Goal: Task Accomplishment & Management: Complete application form

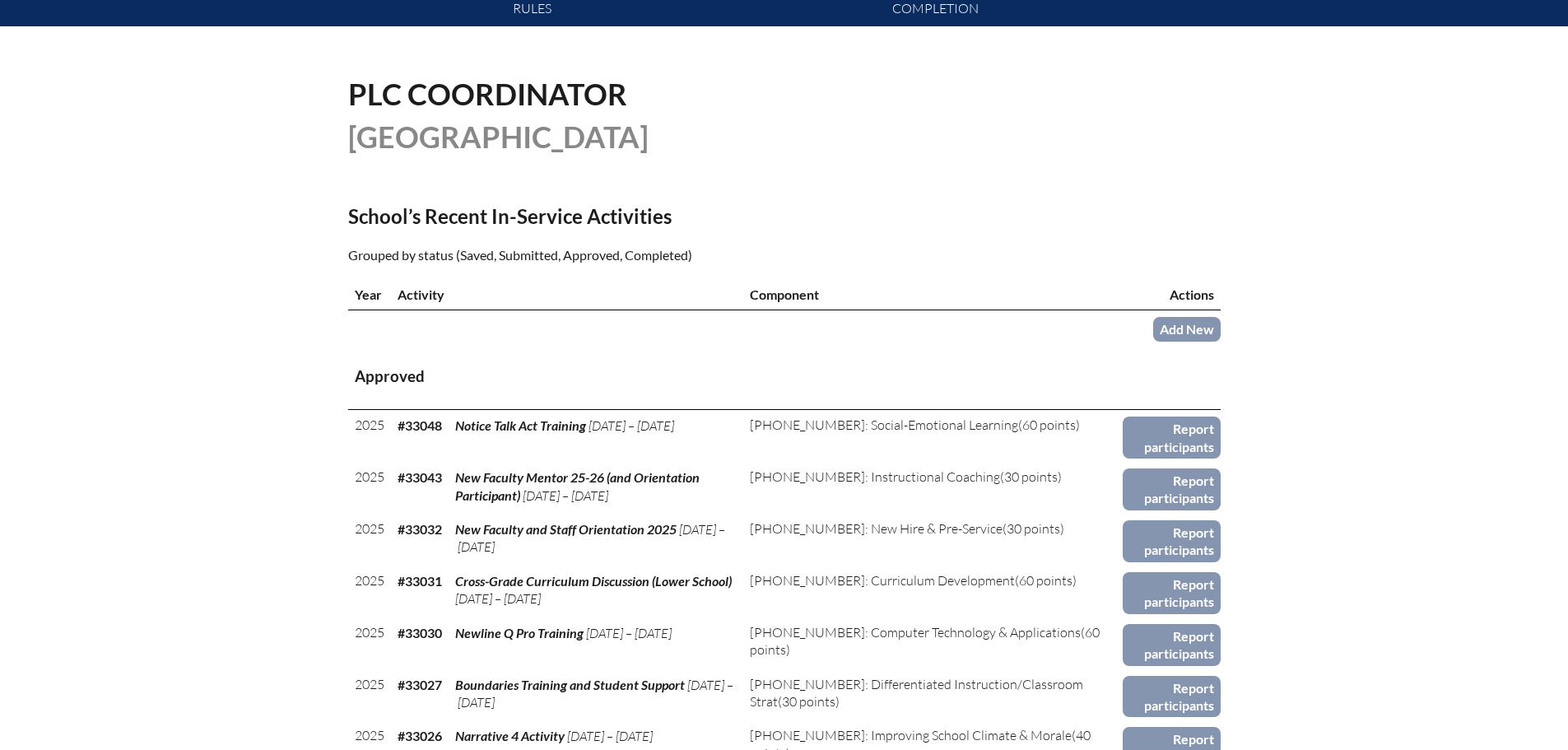
scroll to position [412, 0]
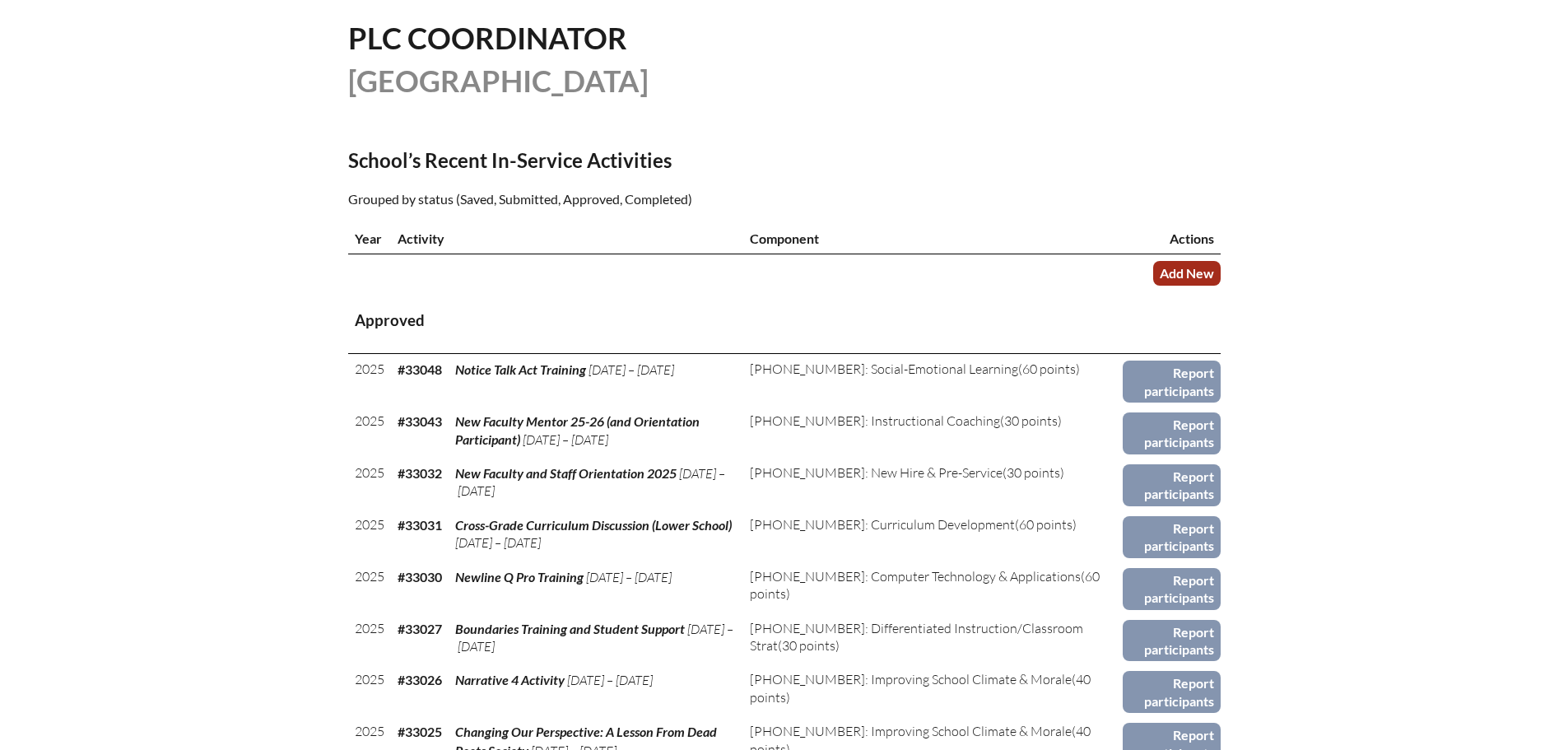
click at [1174, 275] on link "Add New" at bounding box center [1187, 272] width 68 height 24
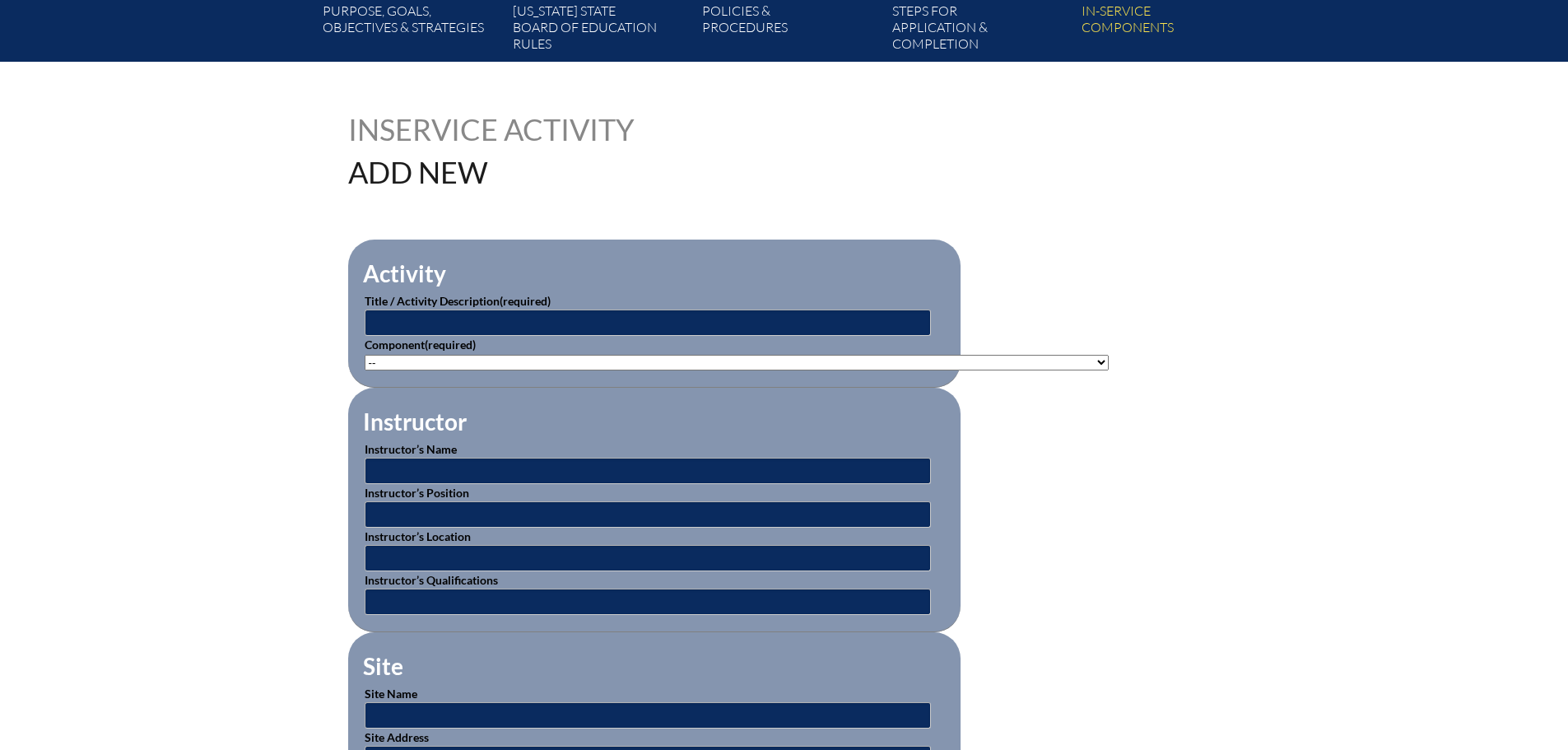
scroll to position [329, 0]
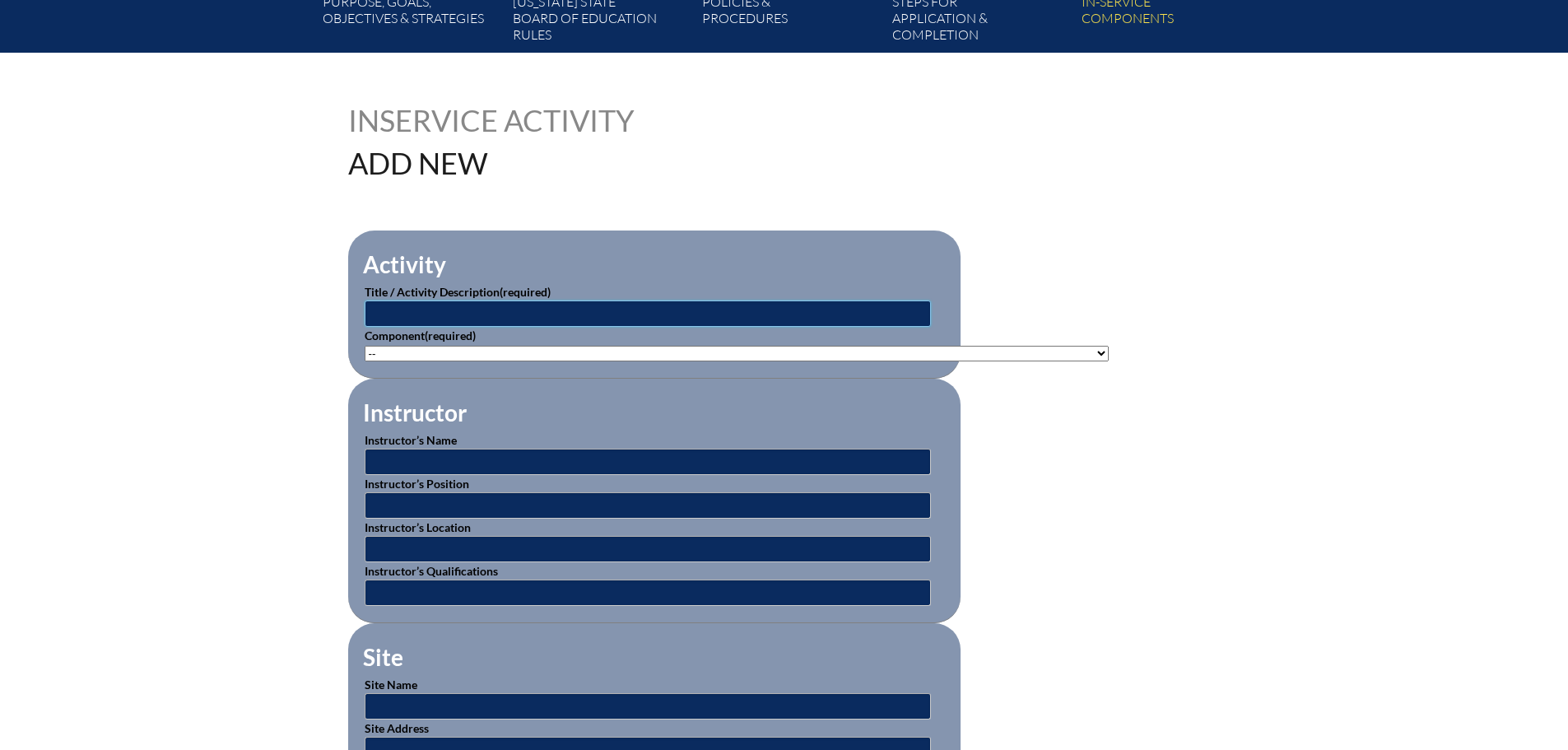
click at [553, 301] on input "text" at bounding box center [647, 312] width 566 height 26
type input "Thinking Outside the Prize Box: Navigating Challenging Behaviors in Today's Cla…"
click at [633, 349] on select"]"] "-- 1-000-001: Appropriate Art Activities 1-000-002: Concept and Art Process for…" at bounding box center [736, 354] width 744 height 16
select select"]"] "20470"
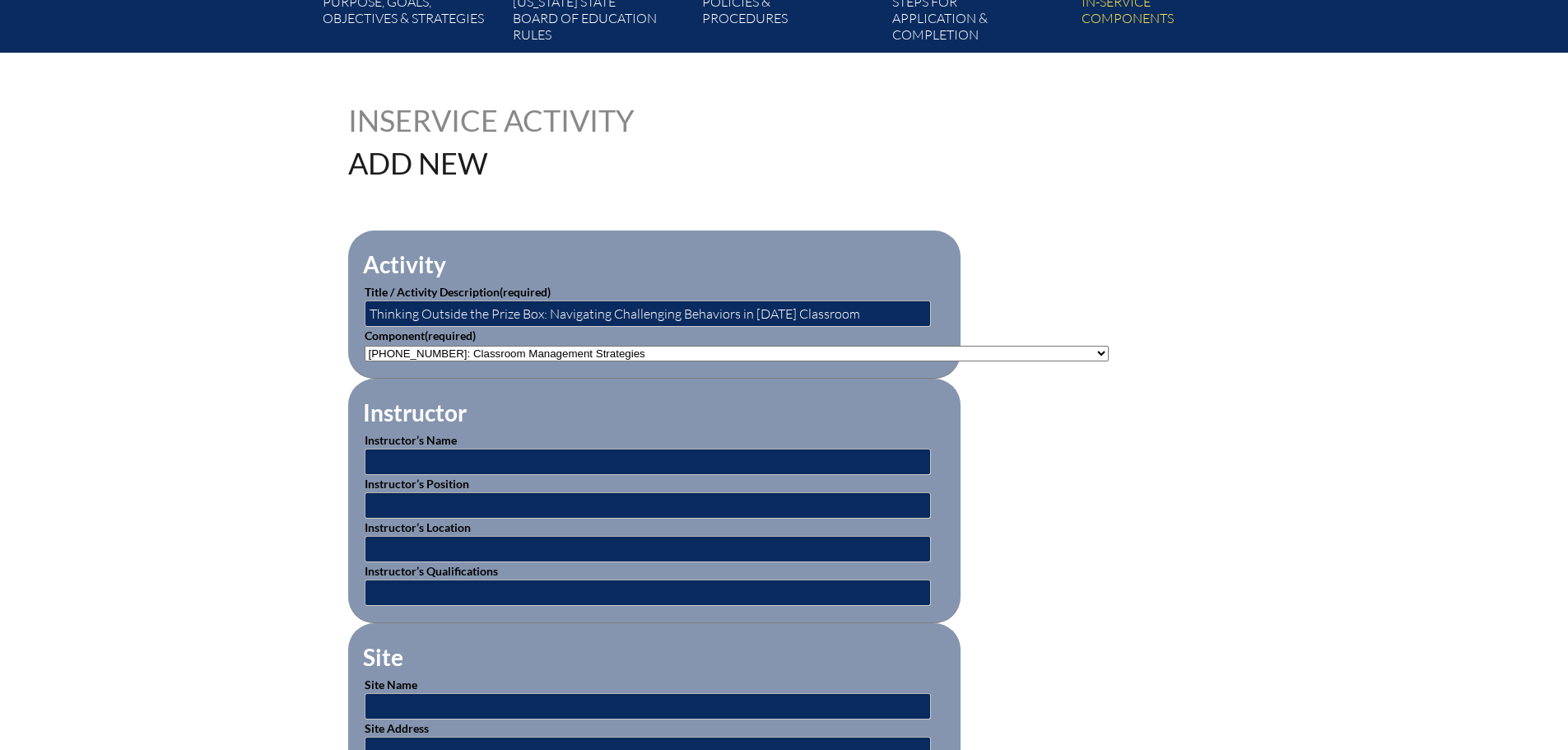
click at [364, 346] on select"]"] "-- 1-000-001: Appropriate Art Activities 1-000-002: Concept and Art Process for…" at bounding box center [736, 354] width 744 height 16
click at [913, 392] on fieldset "Instructor Instructor’s Name Instructor’s Position Instructor’s Location Instru…" at bounding box center [655, 501] width 613 height 245
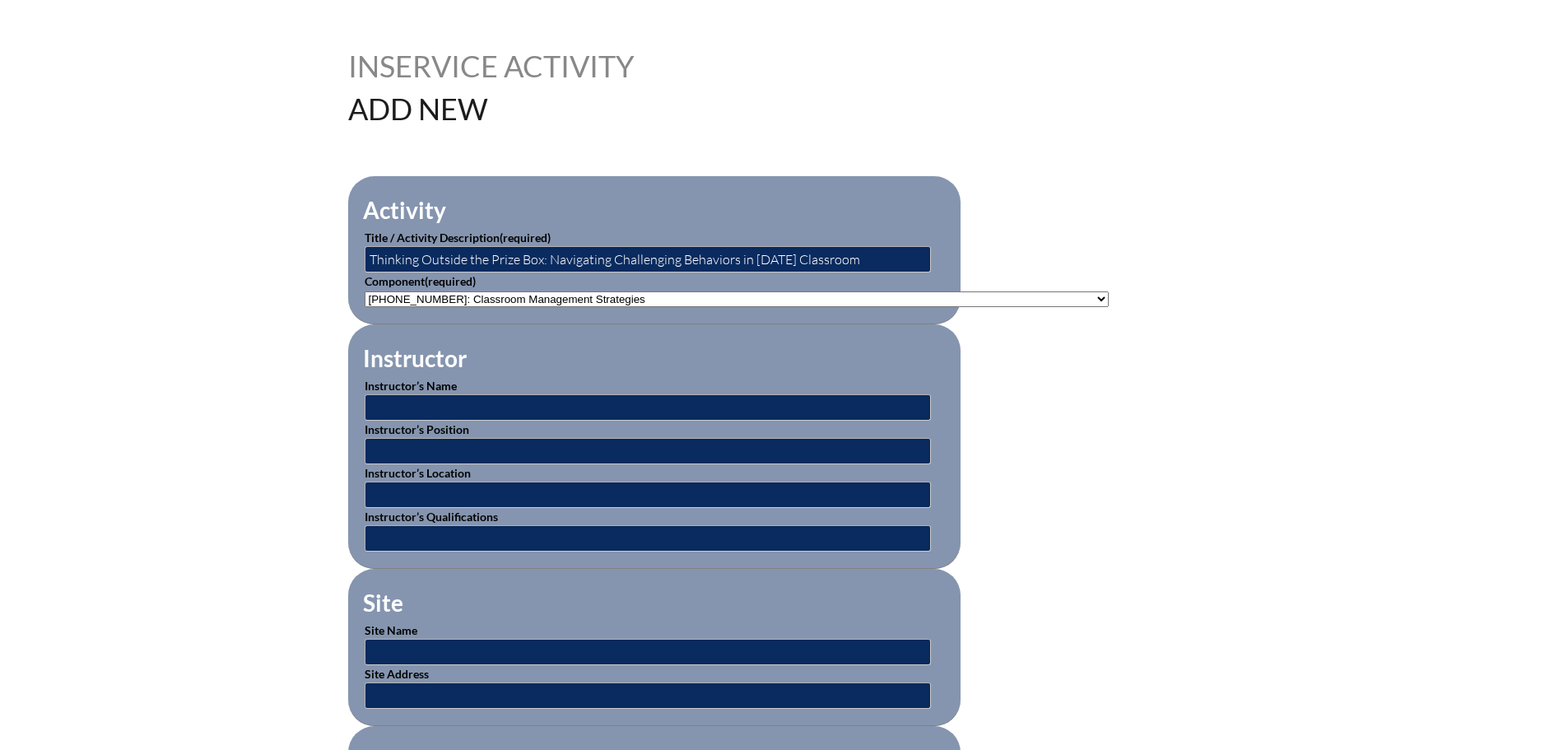
scroll to position [412, 0]
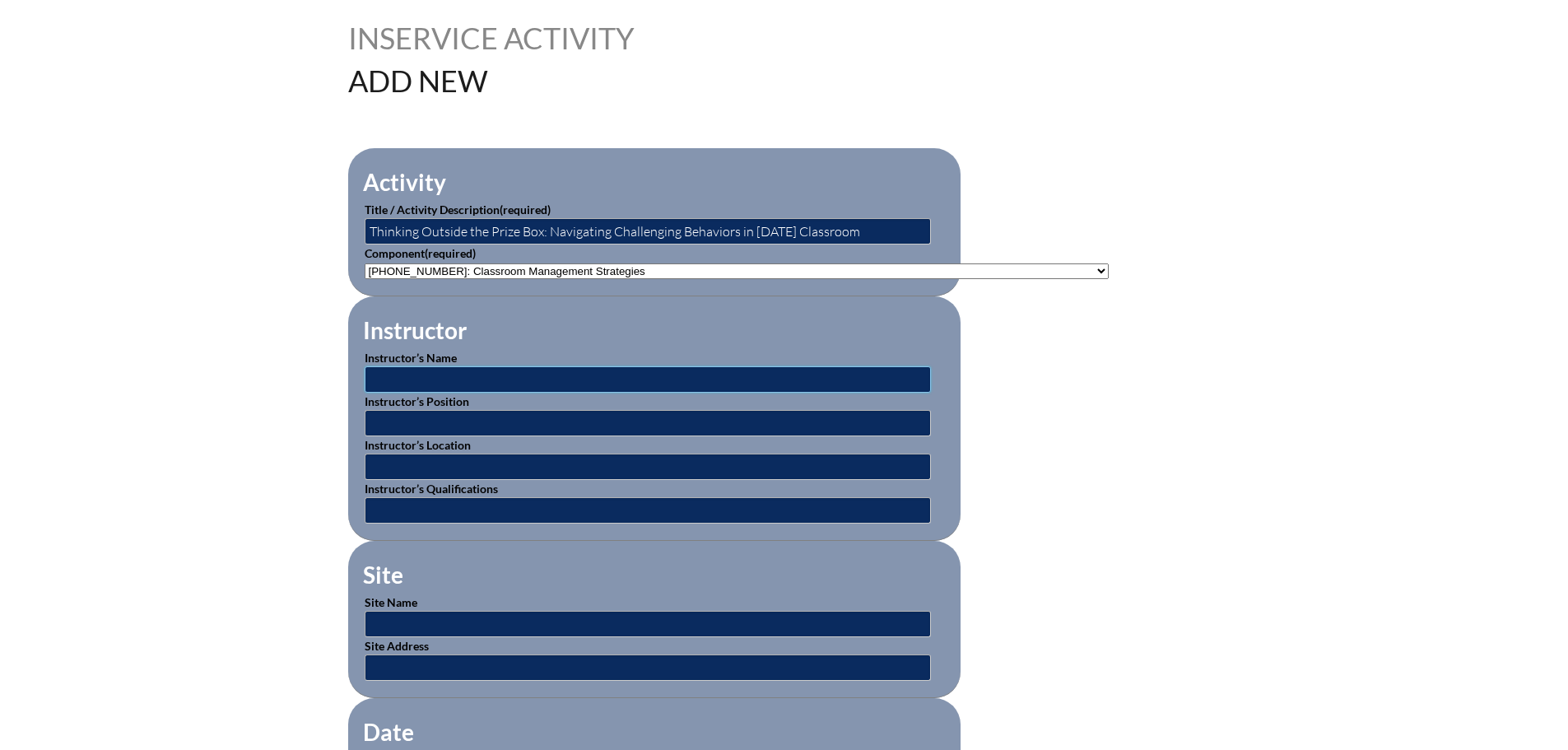
click at [766, 375] on input "text" at bounding box center [647, 379] width 566 height 26
click at [432, 373] on input "text" at bounding box center [647, 379] width 566 height 26
paste input "Adam Holland, Ph.D"
type input "Adam Holland, Ph.D"
click at [630, 425] on input "text" at bounding box center [647, 422] width 566 height 26
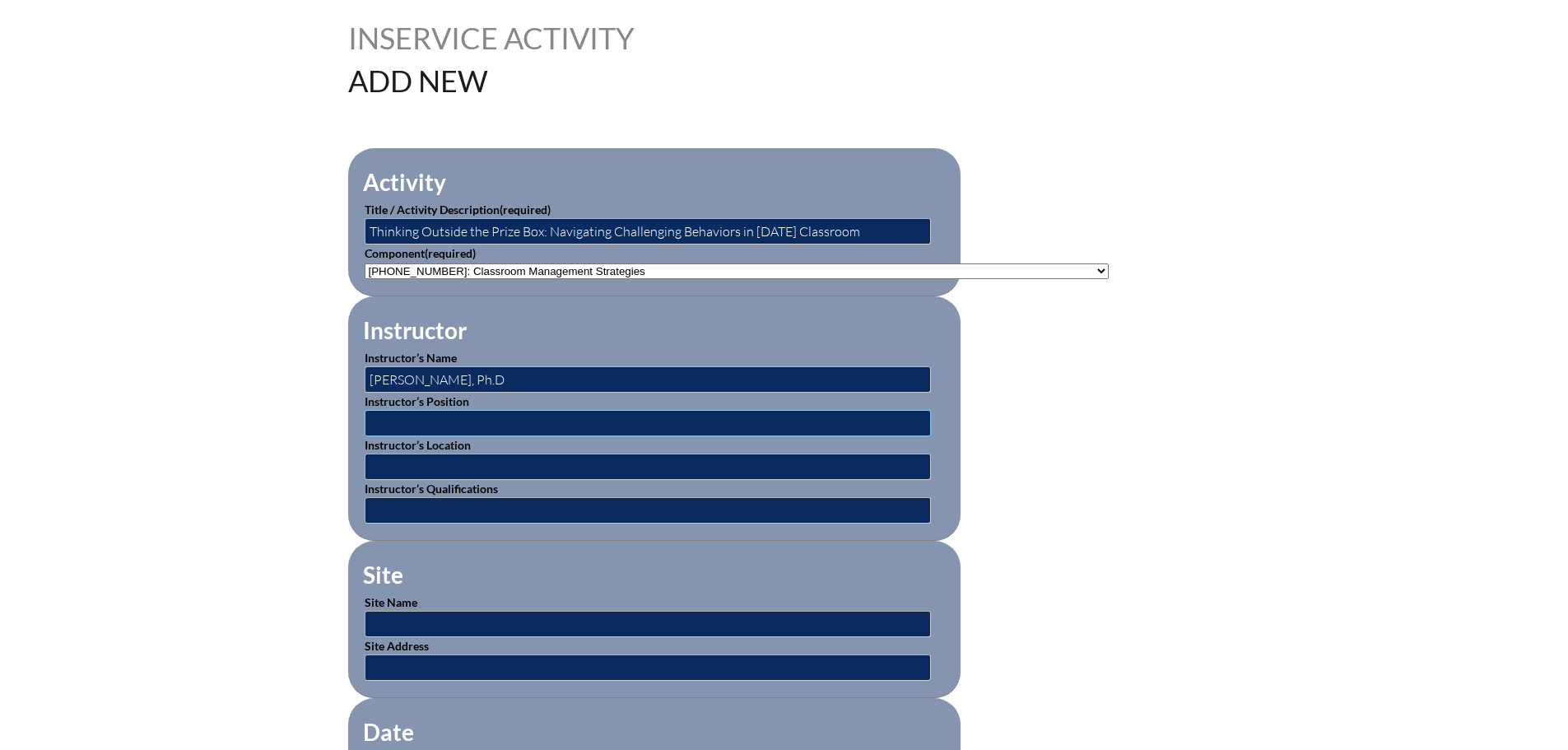
paste input "Implementation Specialist"
type input "Implementation Specialist"
click at [636, 454] on input "text" at bounding box center [647, 466] width 566 height 26
paste input "University of North Carolina at Chapel Hill"
type input "University of North Carolina at Chapel Hill"
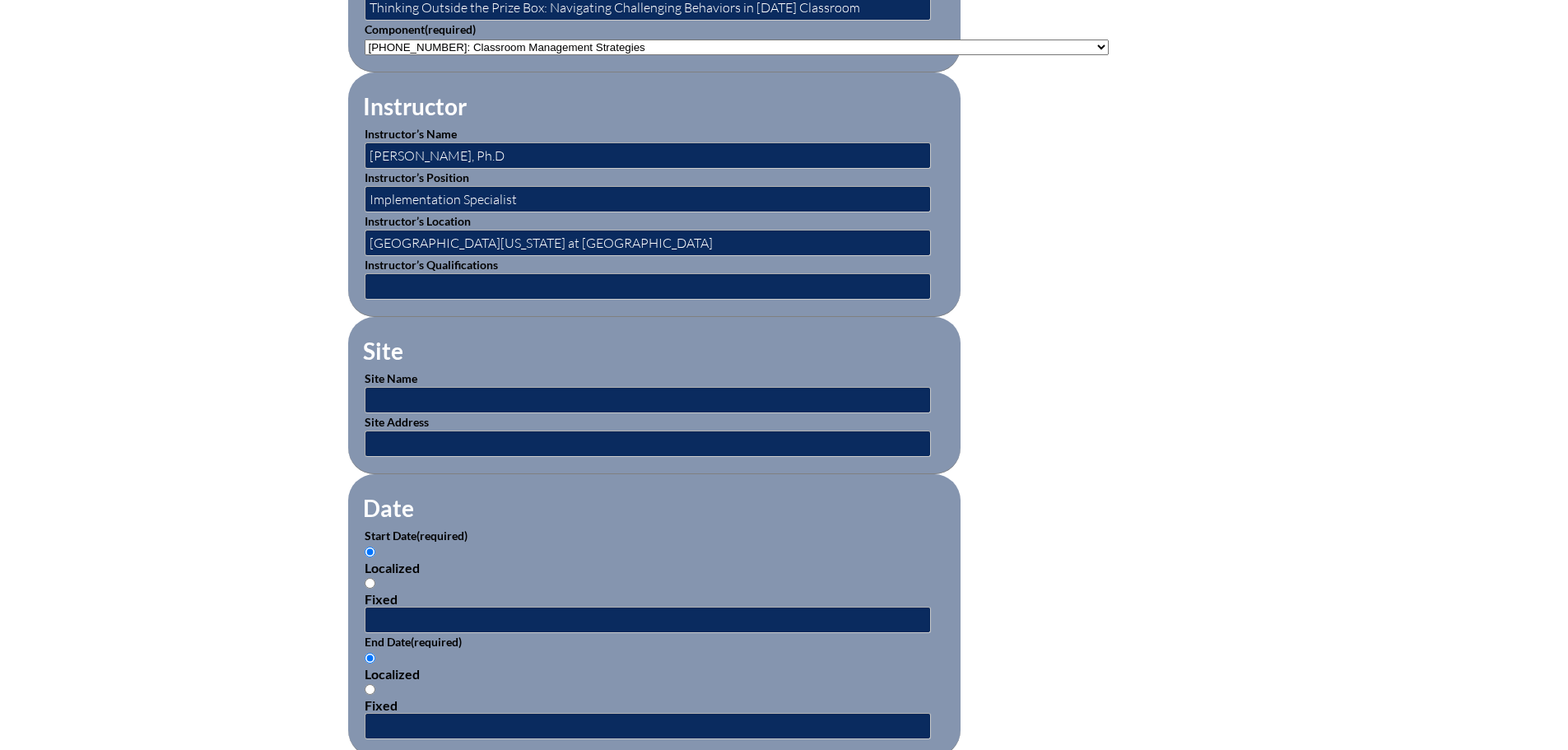
scroll to position [658, 0]
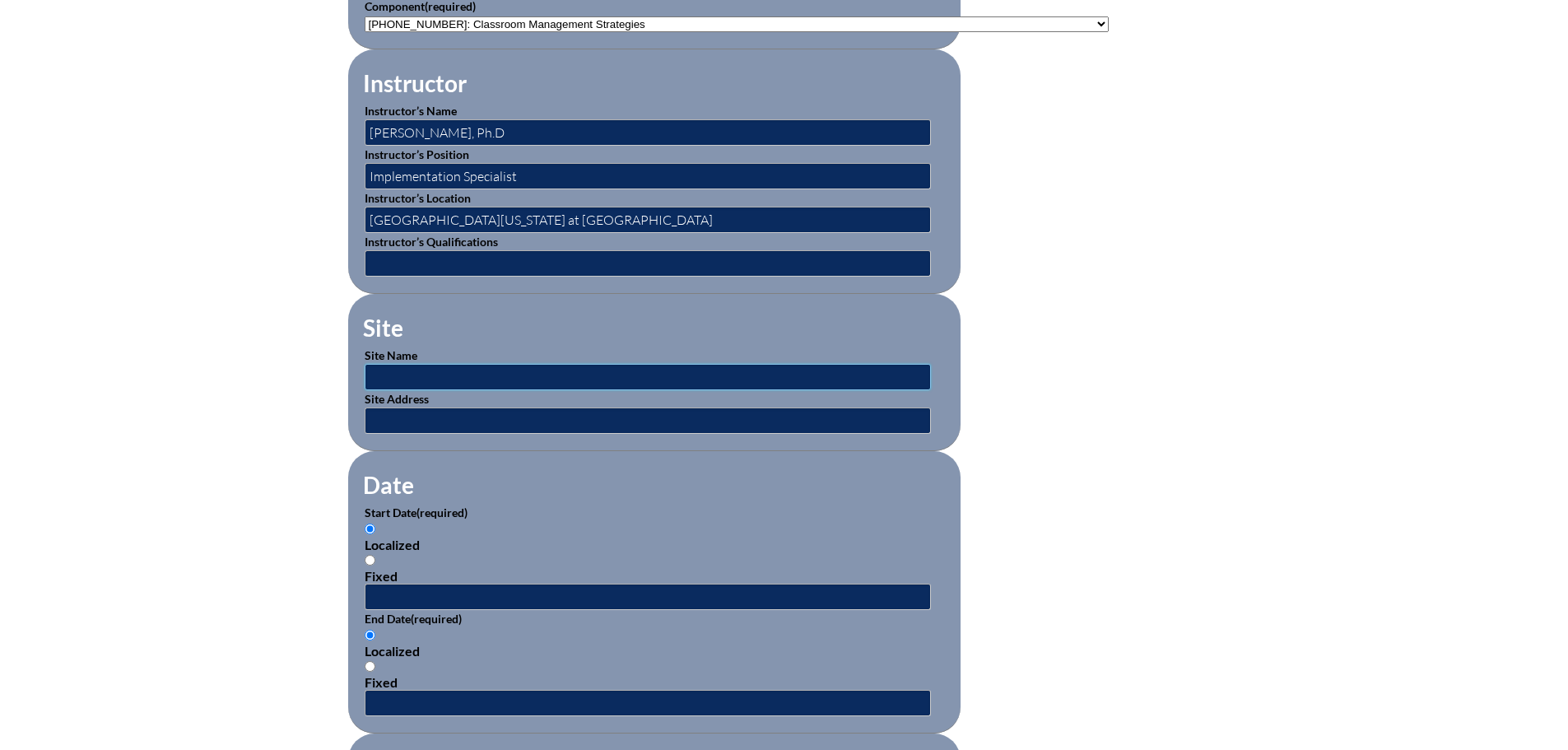
click at [549, 367] on input "text" at bounding box center [647, 376] width 566 height 26
type input "edWeb.net"
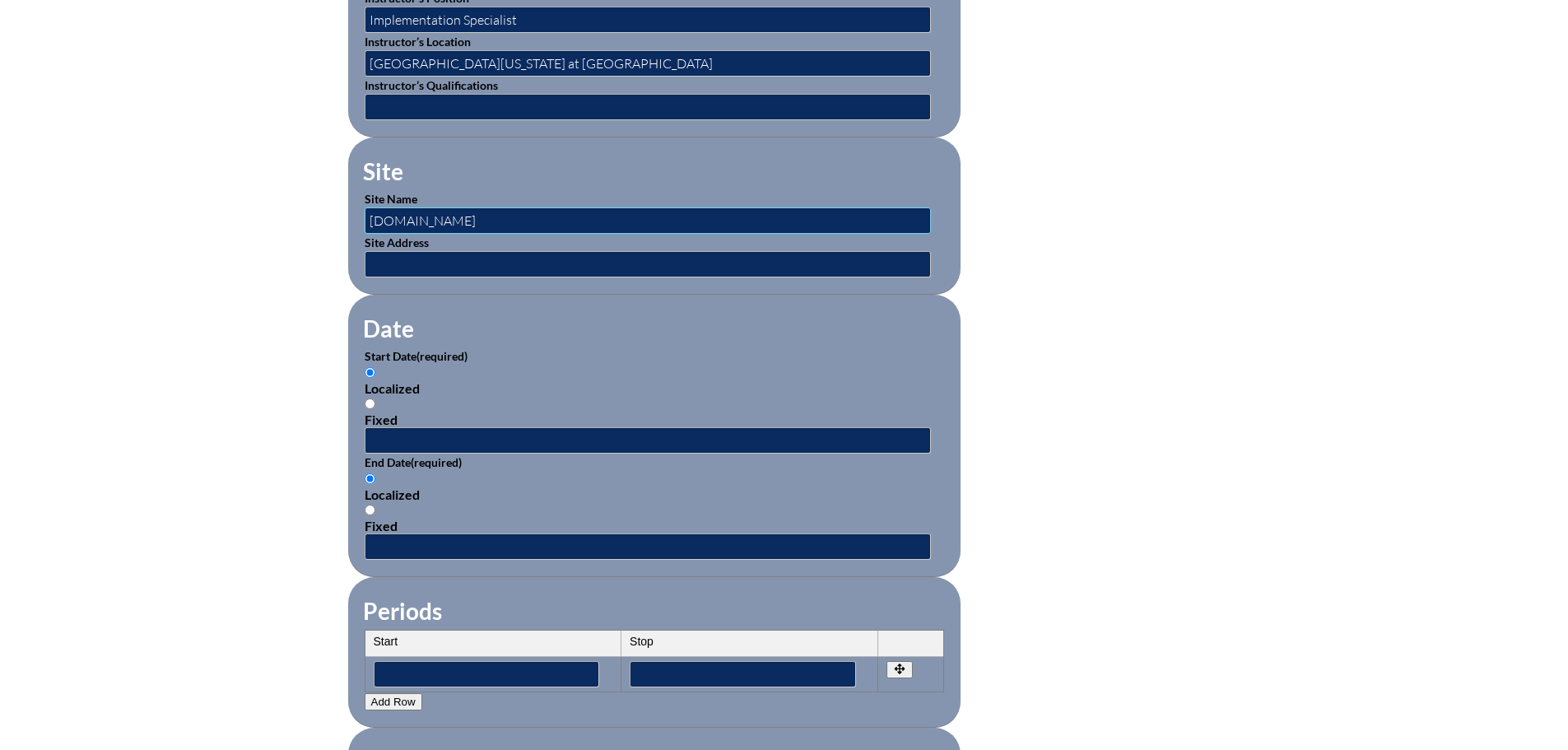
scroll to position [988, 0]
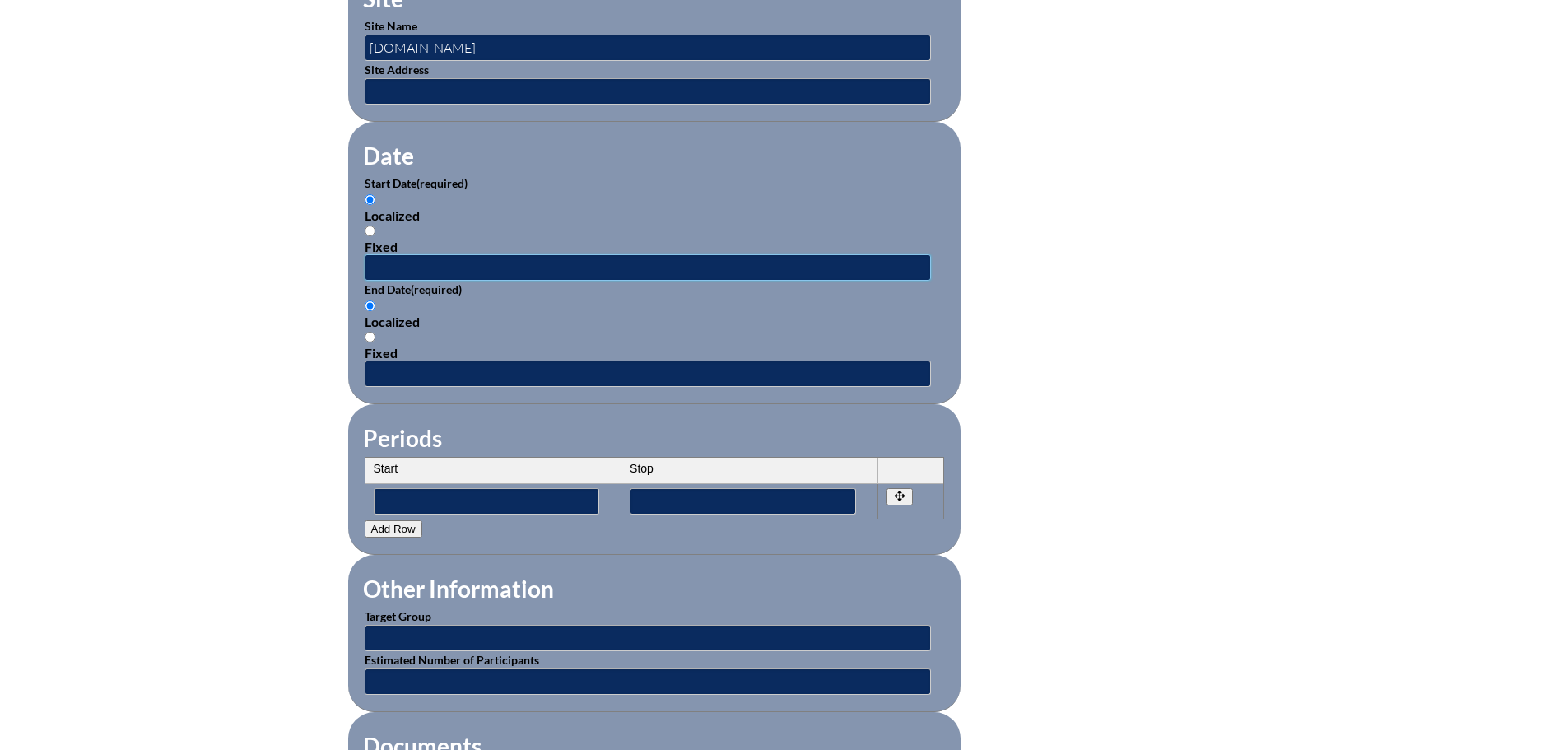
click at [516, 258] on input "text" at bounding box center [647, 267] width 566 height 26
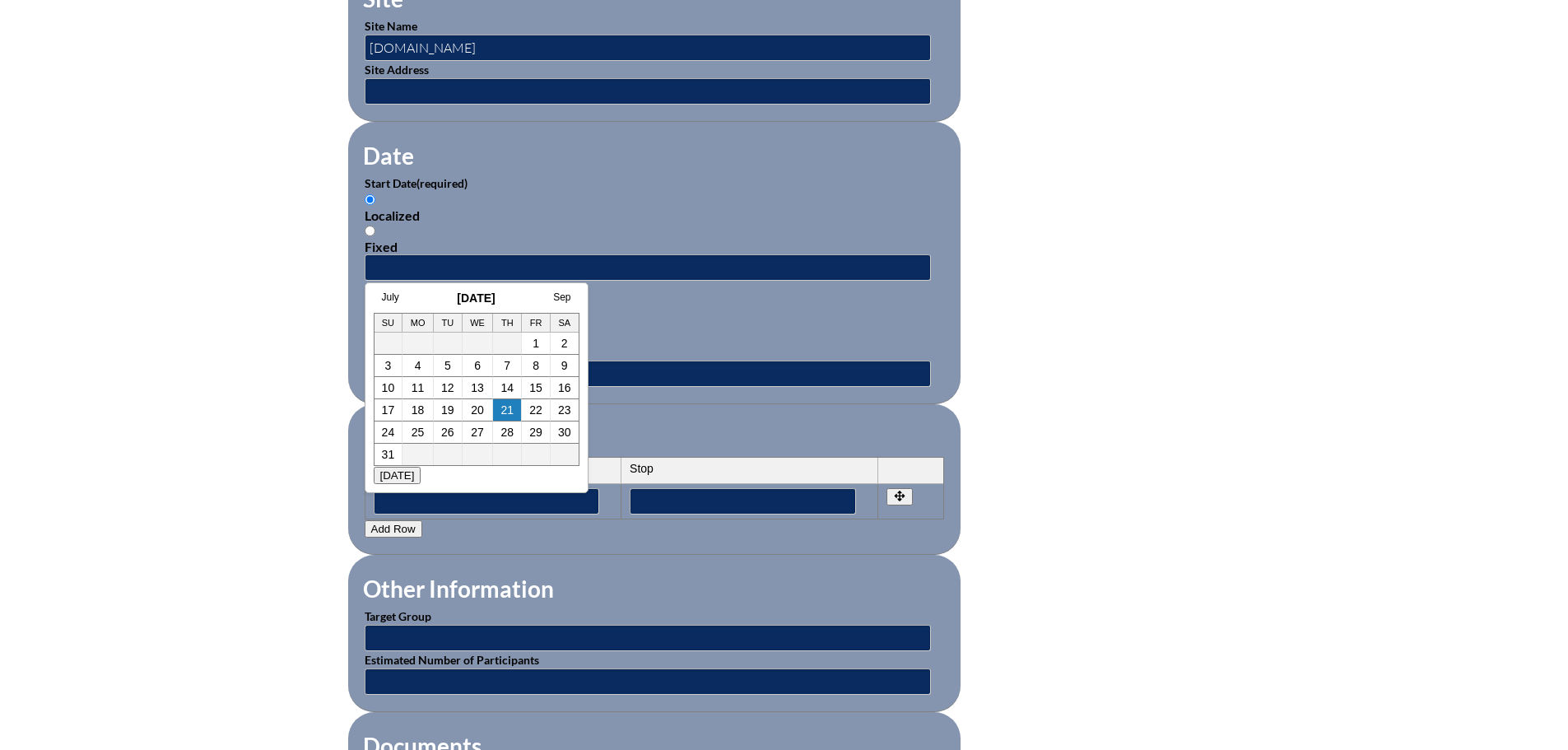
click at [426, 304] on h3 "August 2025" at bounding box center [476, 297] width 205 height 13
click at [479, 414] on link "20" at bounding box center [477, 410] width 13 height 13
type input "2025-08-20 2:56 PM"
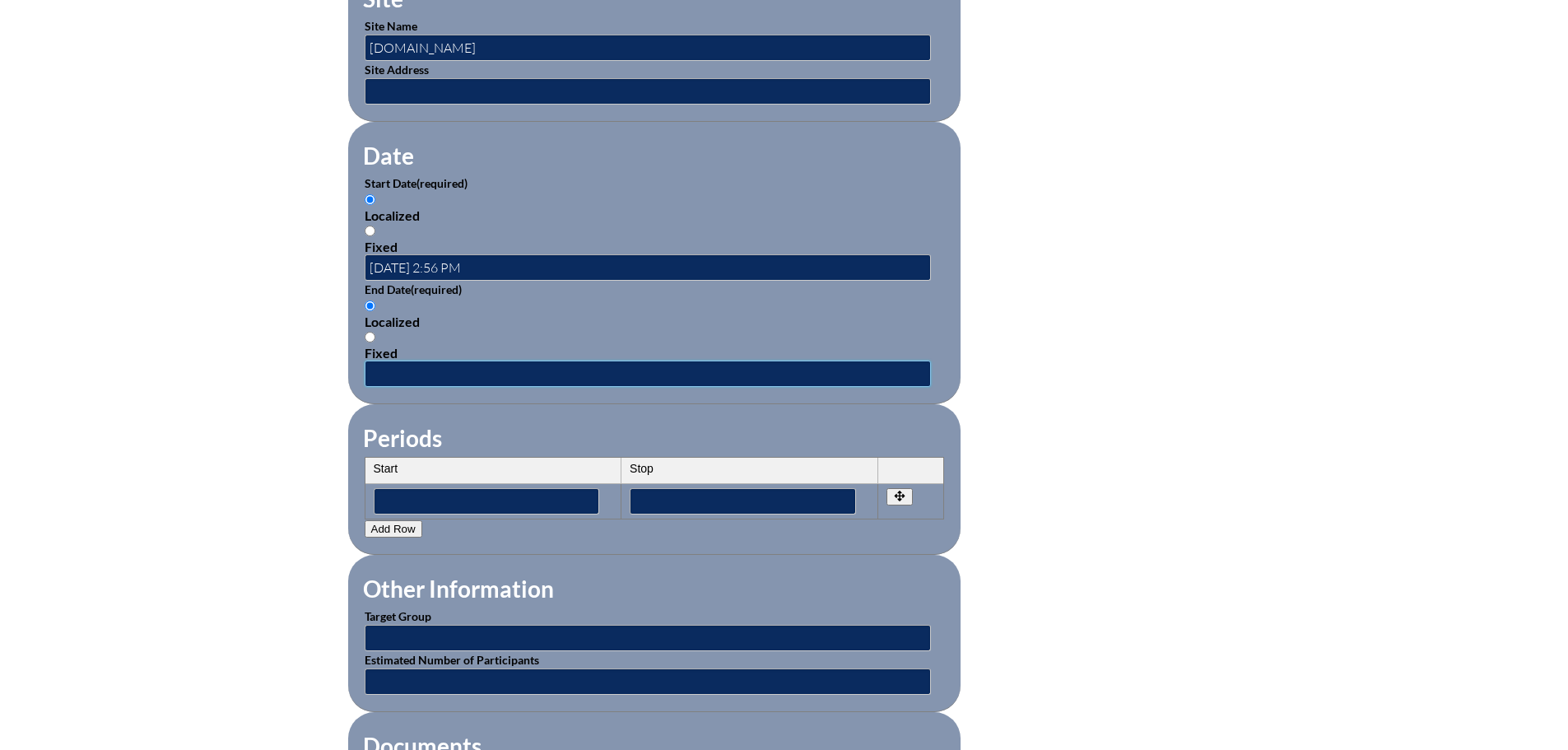
click at [471, 361] on input "text" at bounding box center [647, 373] width 566 height 26
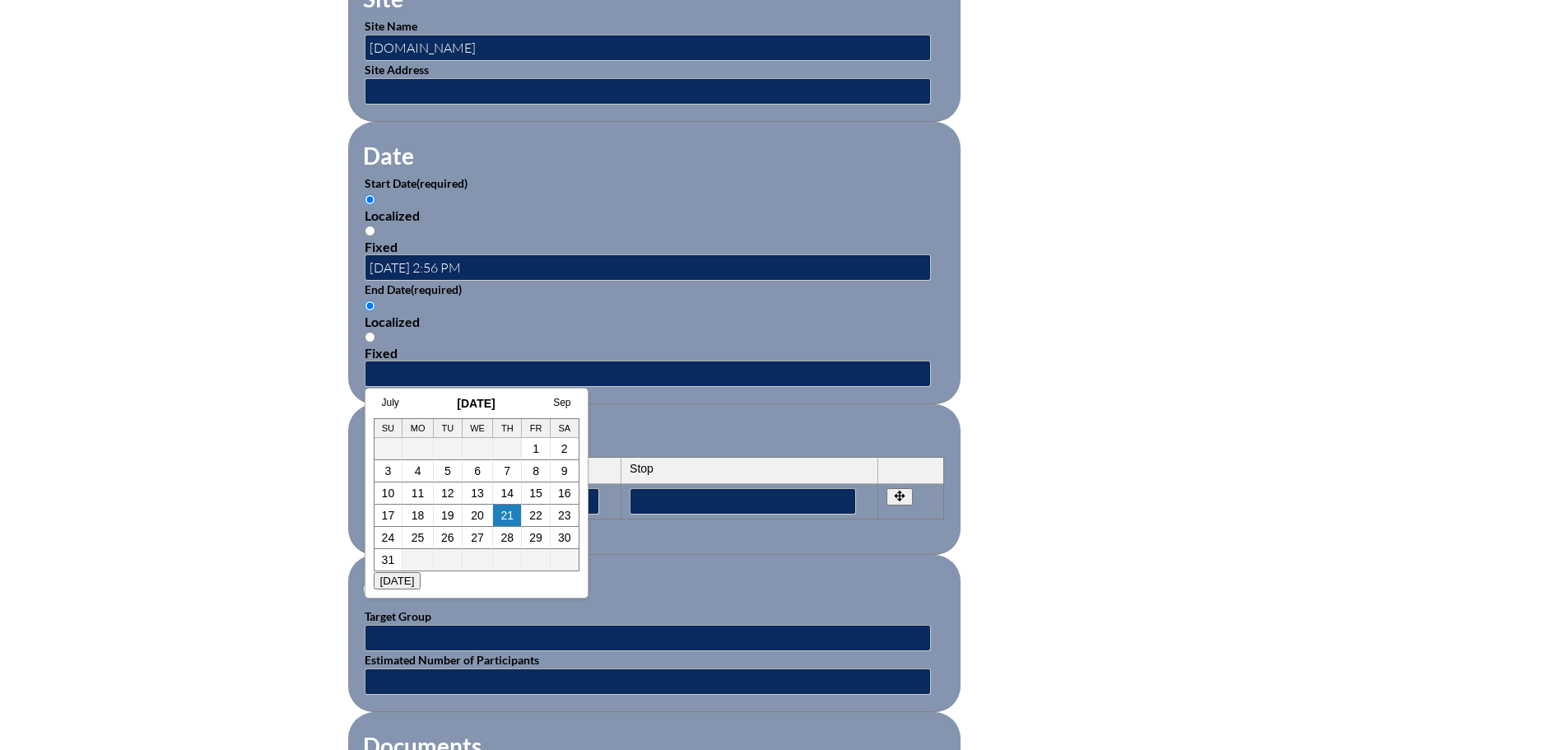
click at [427, 409] on h3 "August 2025" at bounding box center [476, 403] width 205 height 13
click at [481, 519] on link "20" at bounding box center [477, 515] width 13 height 13
type input "2025-08-20 2:56 PM"
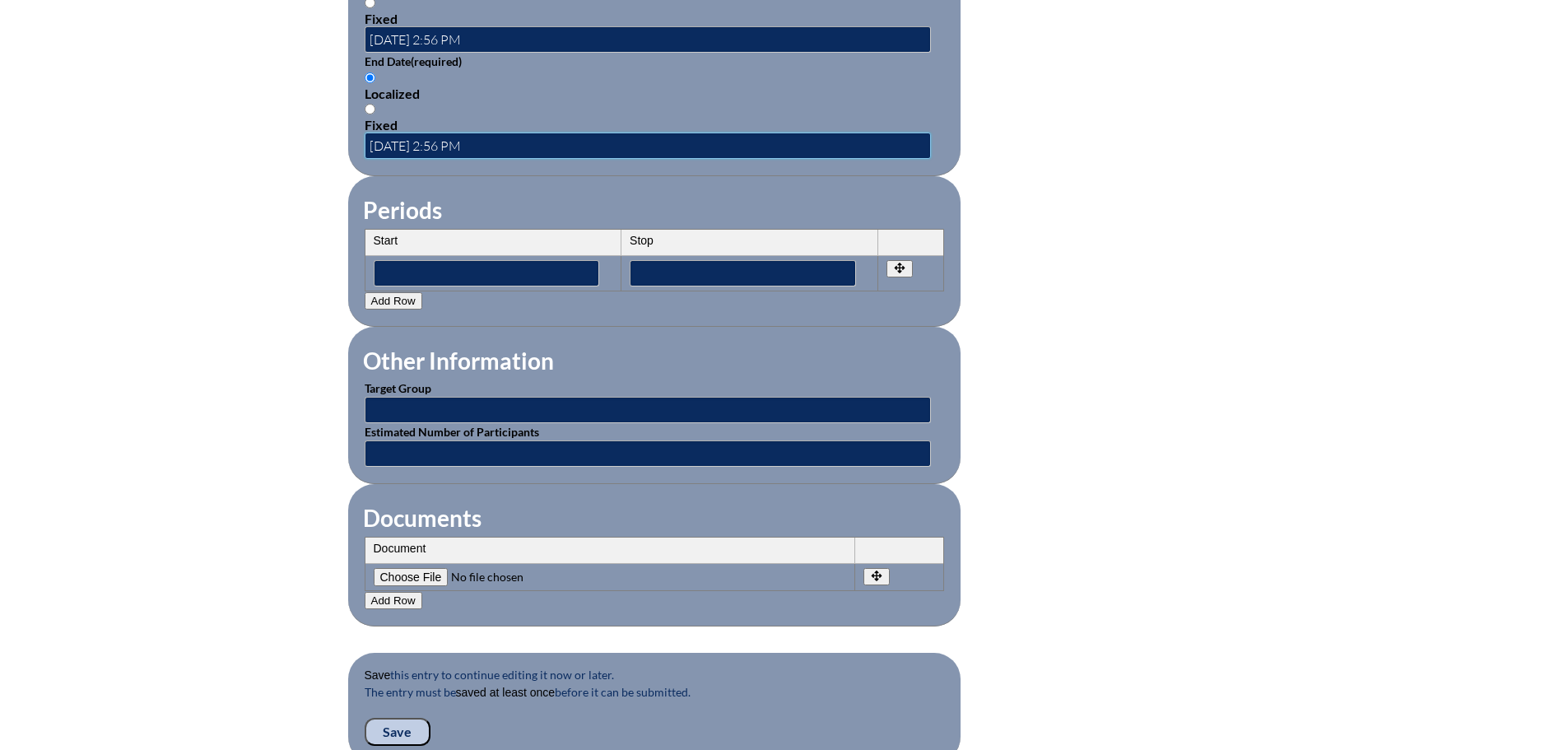
scroll to position [1235, 0]
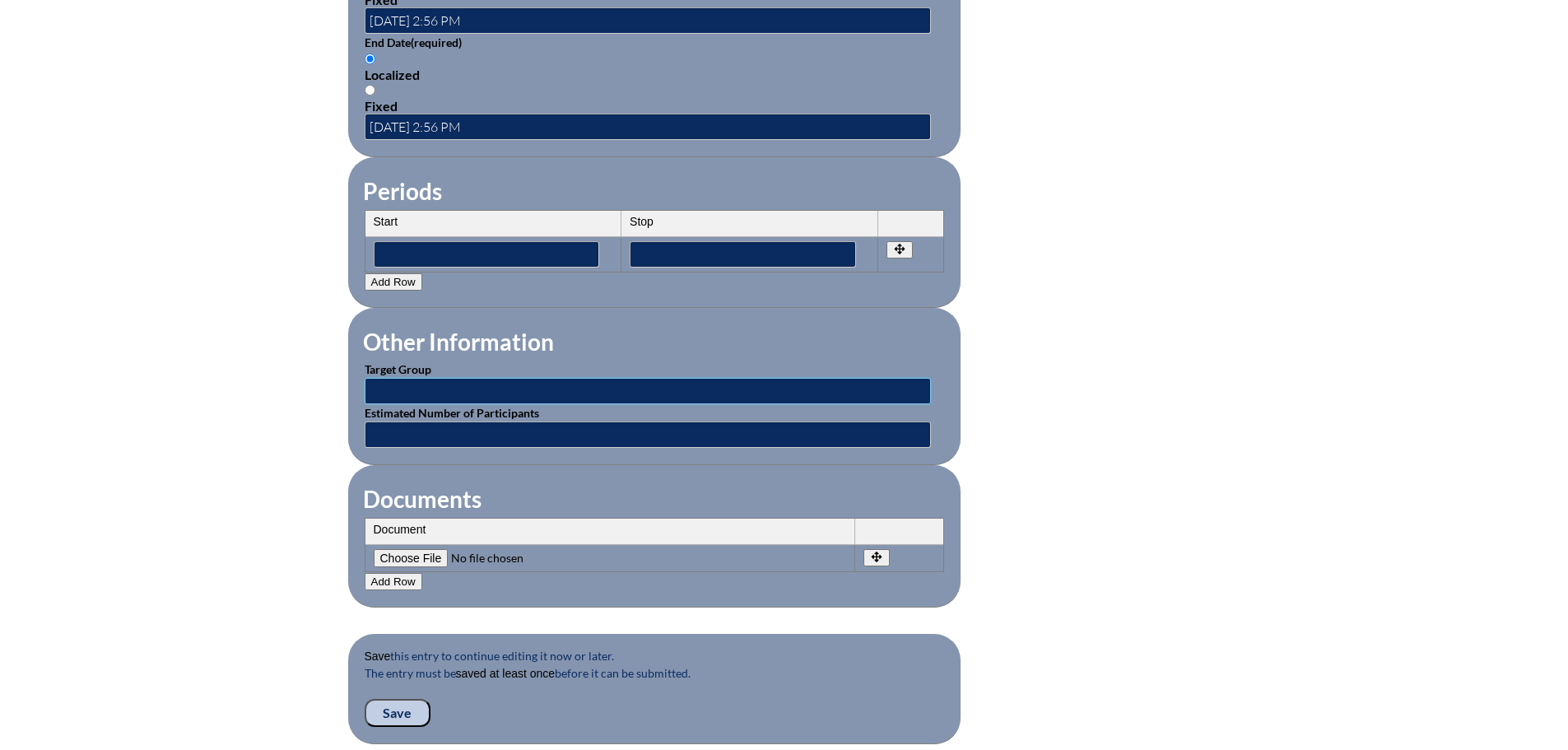
click at [550, 378] on input "text" at bounding box center [647, 390] width 566 height 26
type input "Classroom Teachers"
click at [419, 549] on input"] "file" at bounding box center [485, 558] width 224 height 18
type input"] "C:\fakepath\Thinking Outside the Prize Box.pdf"
click at [389, 701] on input "Save" at bounding box center [397, 712] width 66 height 28
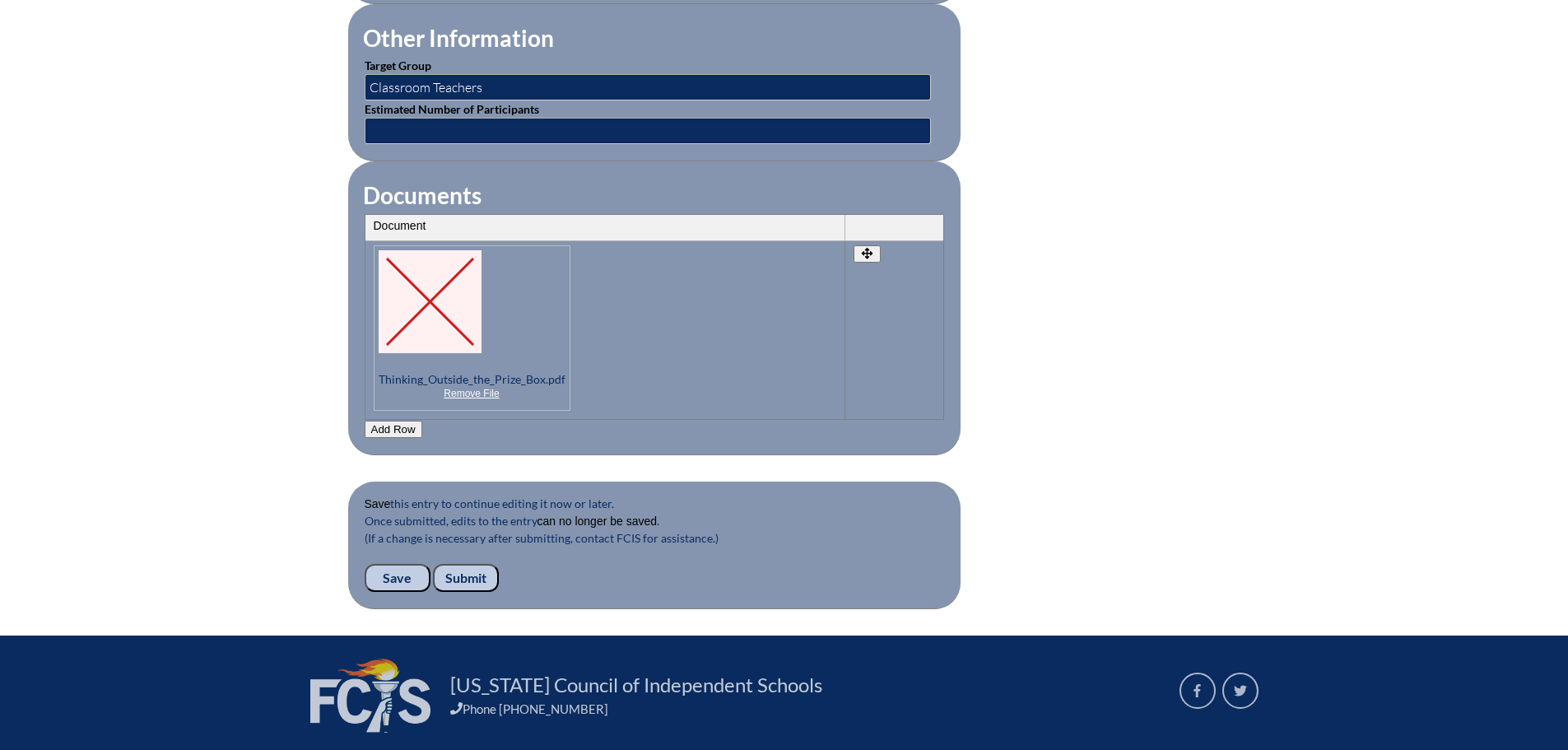
scroll to position [1710, 0]
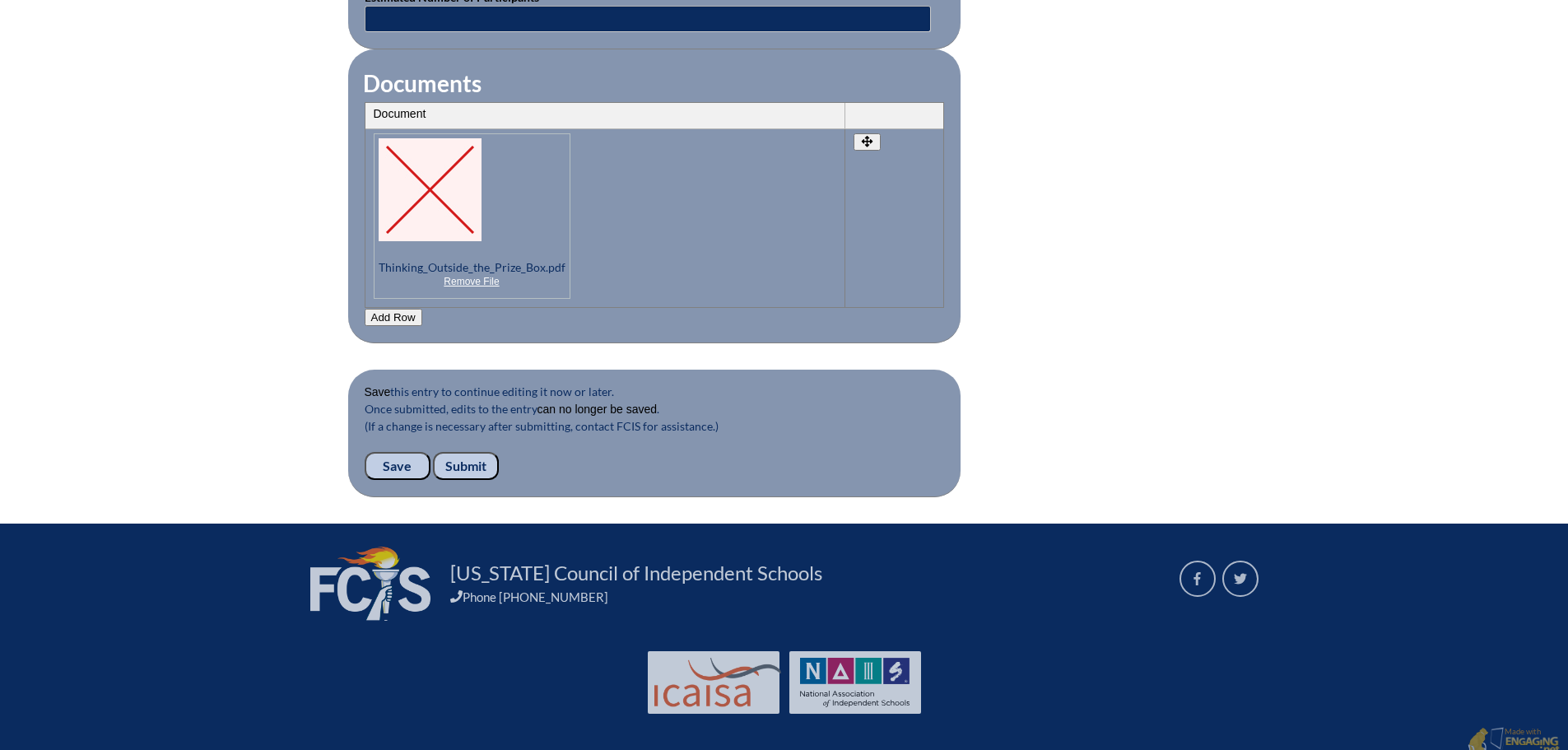
click at [465, 452] on input "Submit" at bounding box center [466, 465] width 66 height 28
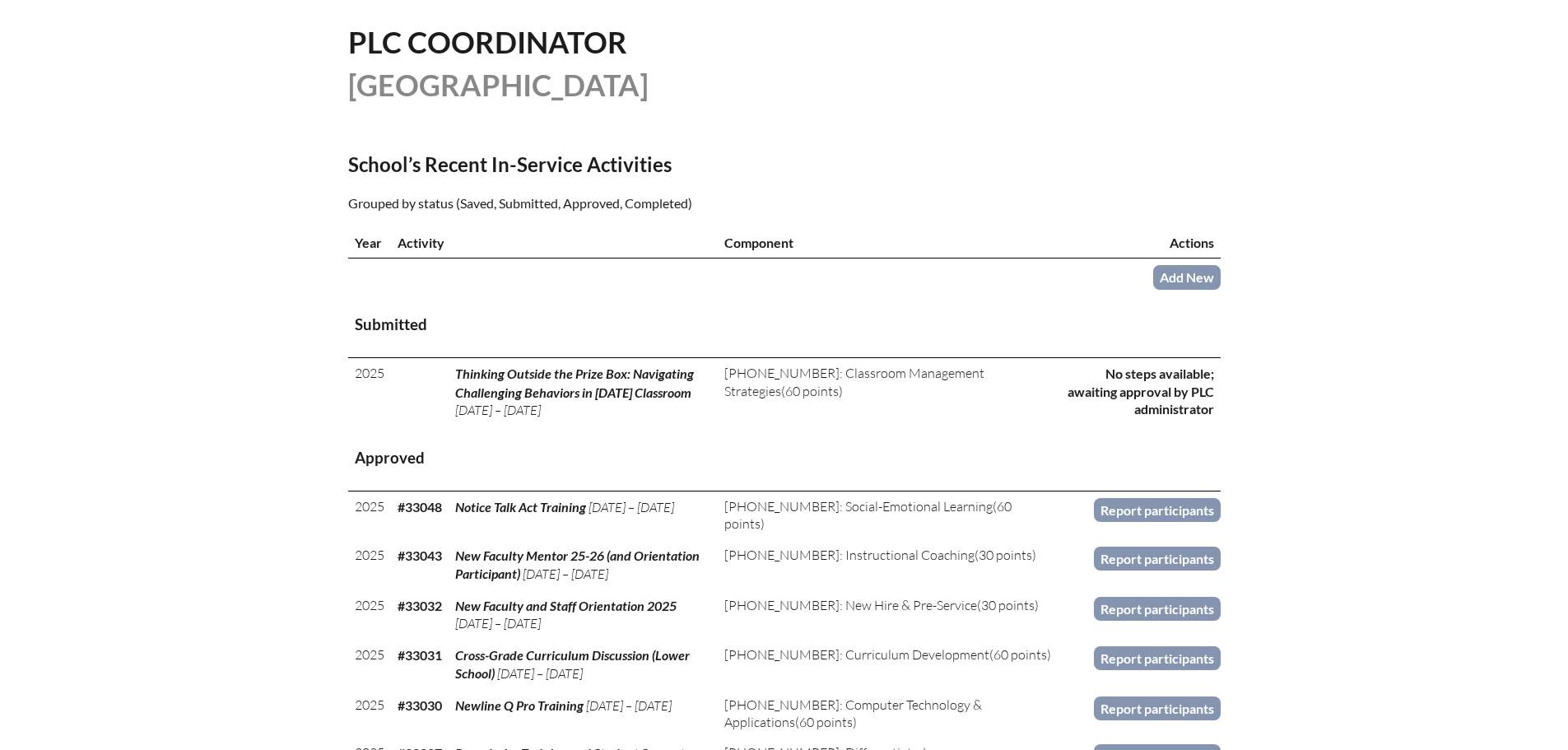
scroll to position [412, 0]
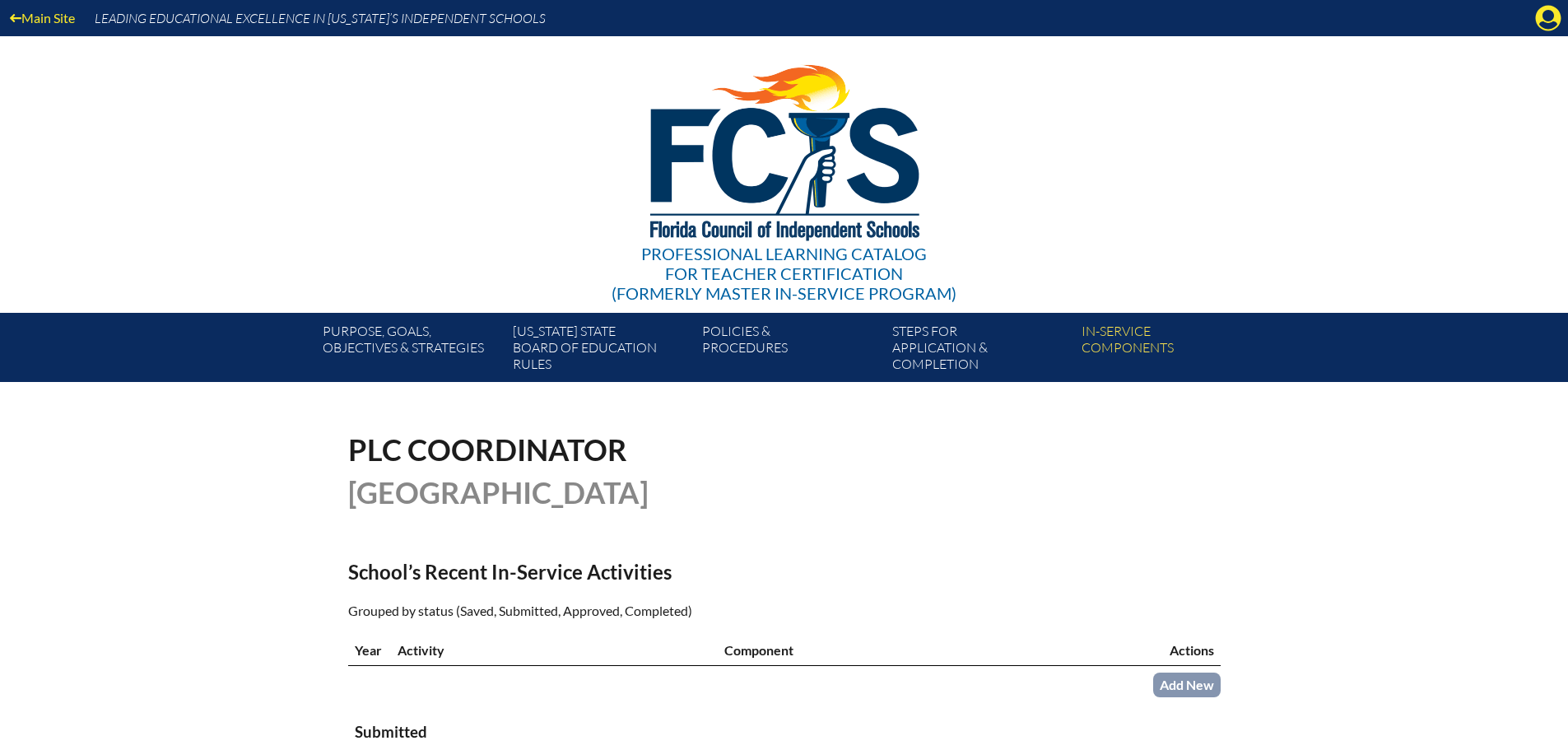
scroll to position [412, 0]
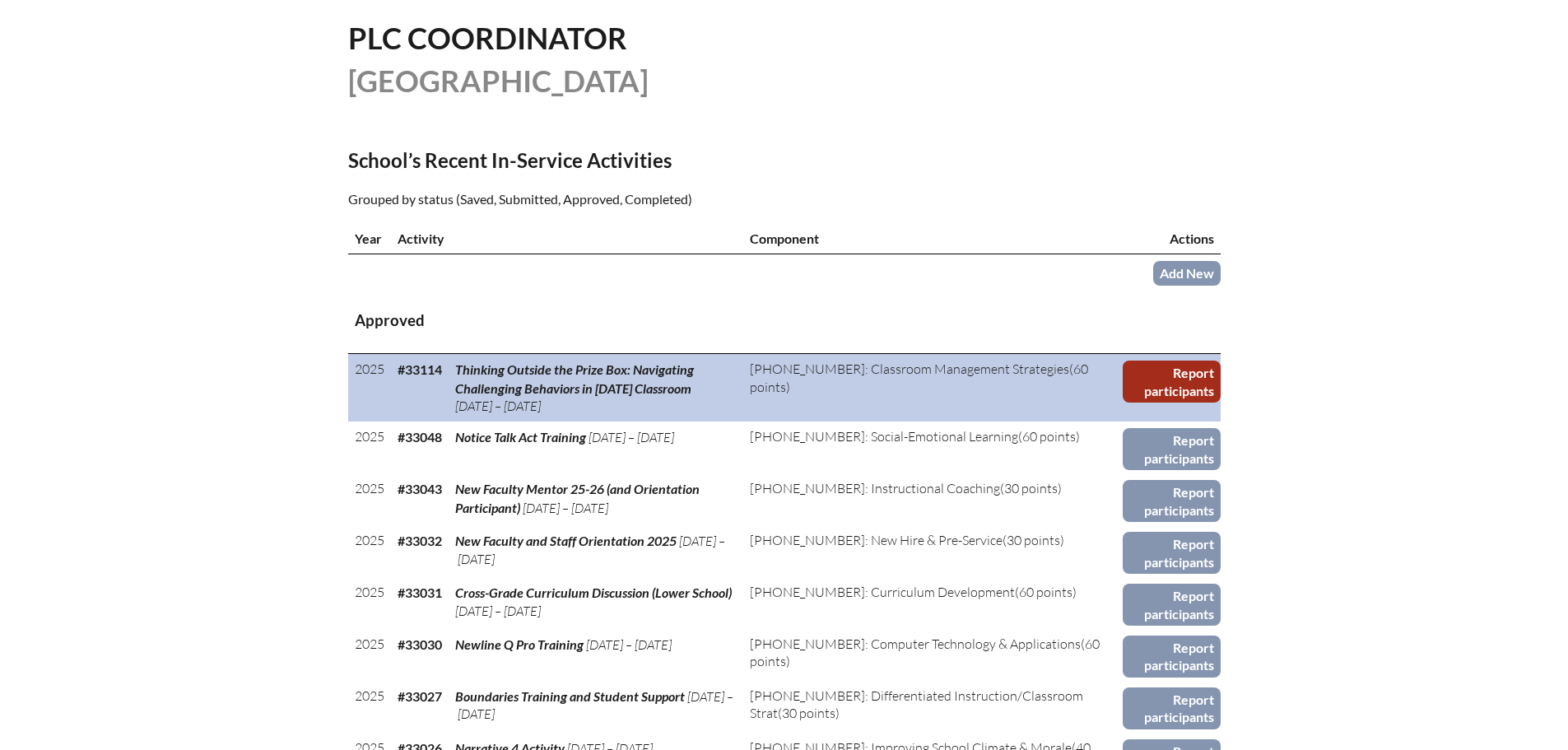
click at [1159, 362] on link "Report participants" at bounding box center [1171, 381] width 97 height 42
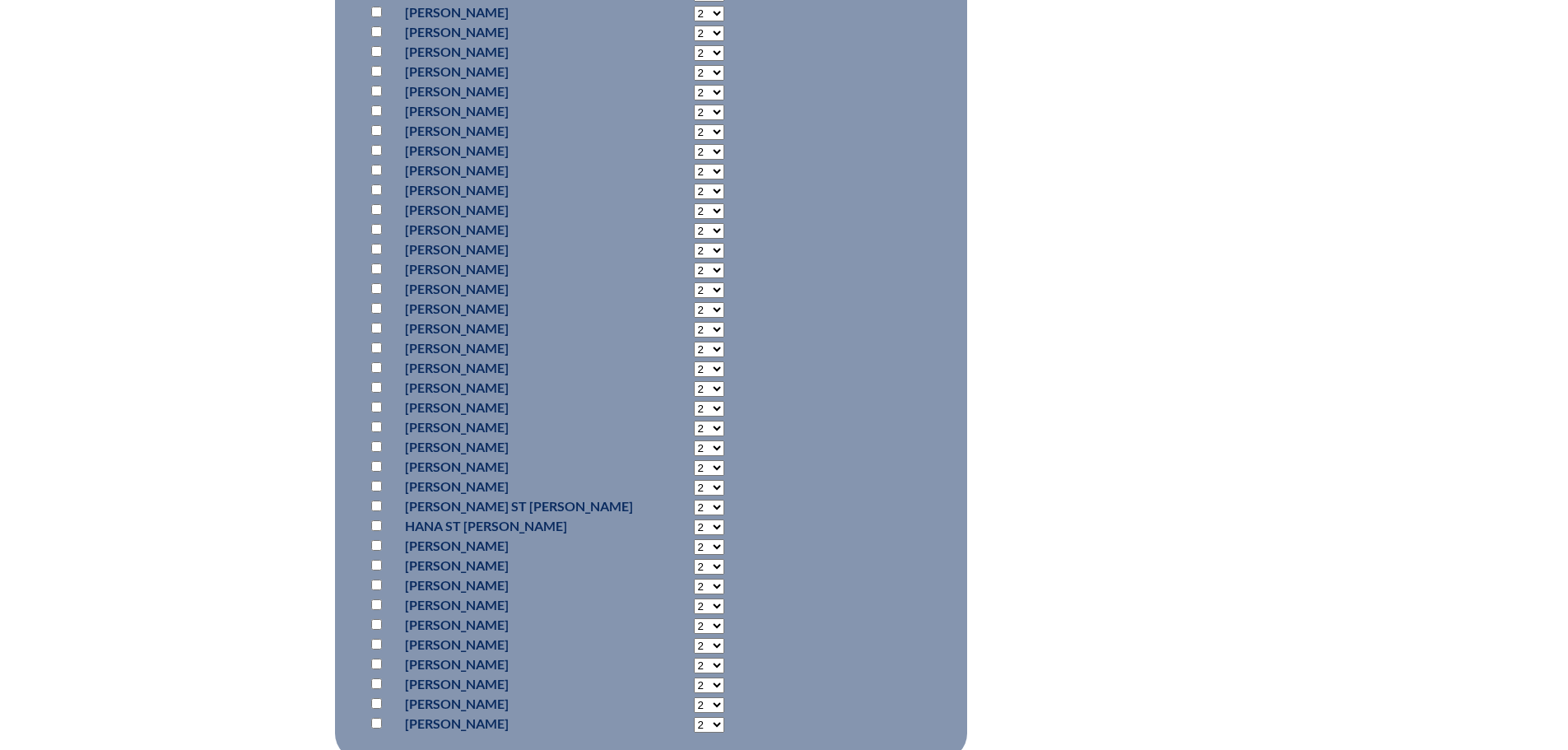
scroll to position [1152, 0]
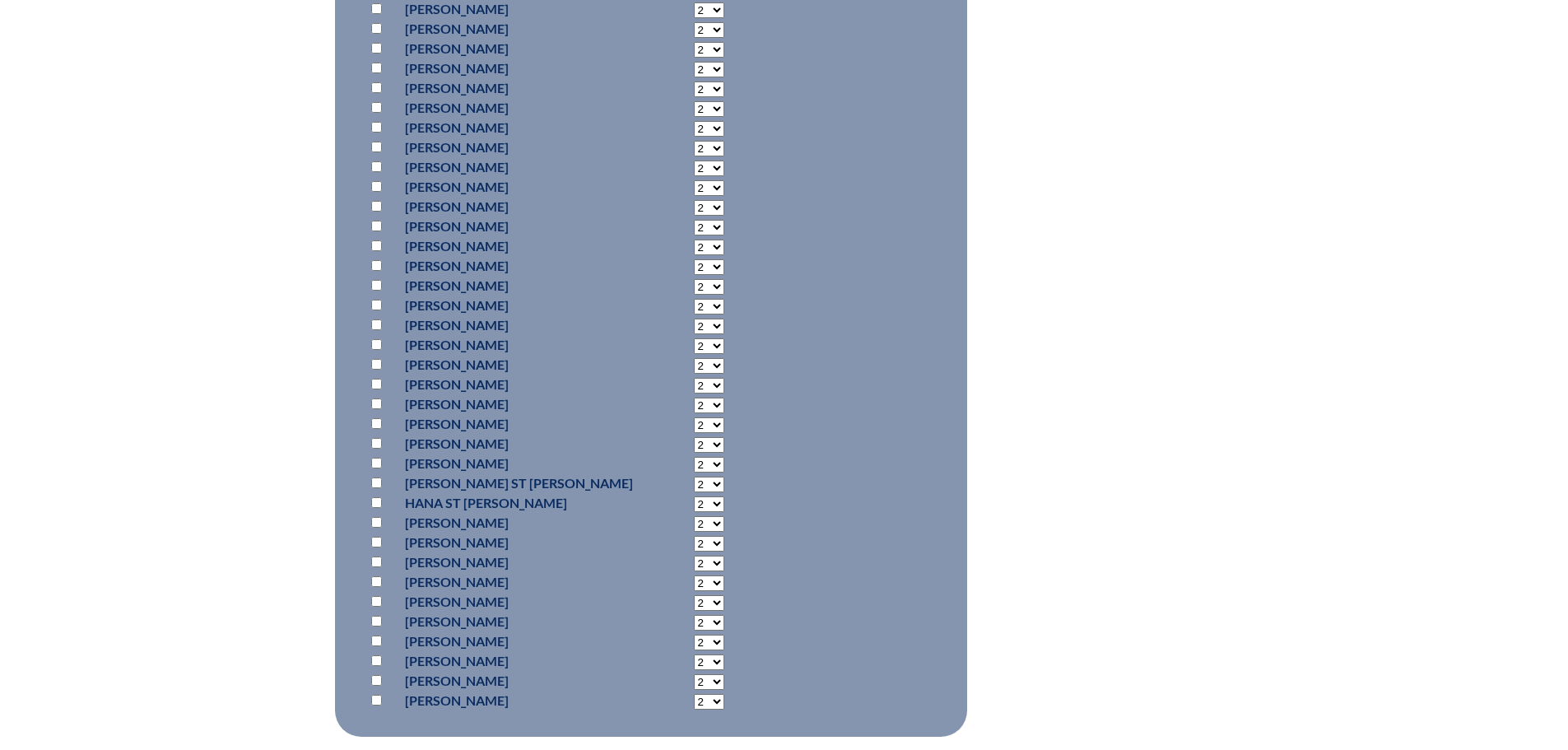
click at [374, 596] on input "checkbox" at bounding box center [377, 601] width 11 height 11
checkbox input "true"
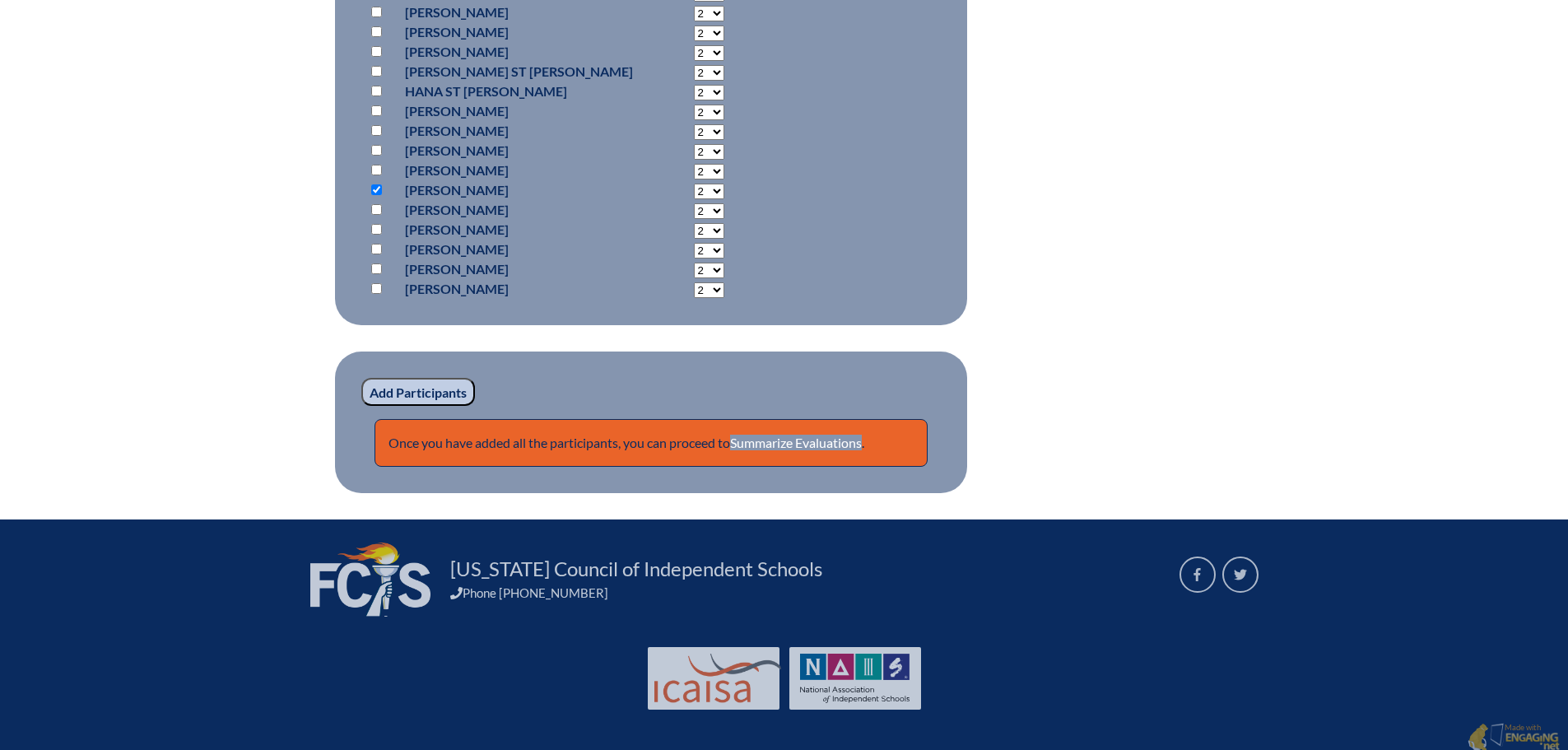
click at [395, 391] on input "Add Participants" at bounding box center [418, 391] width 113 height 28
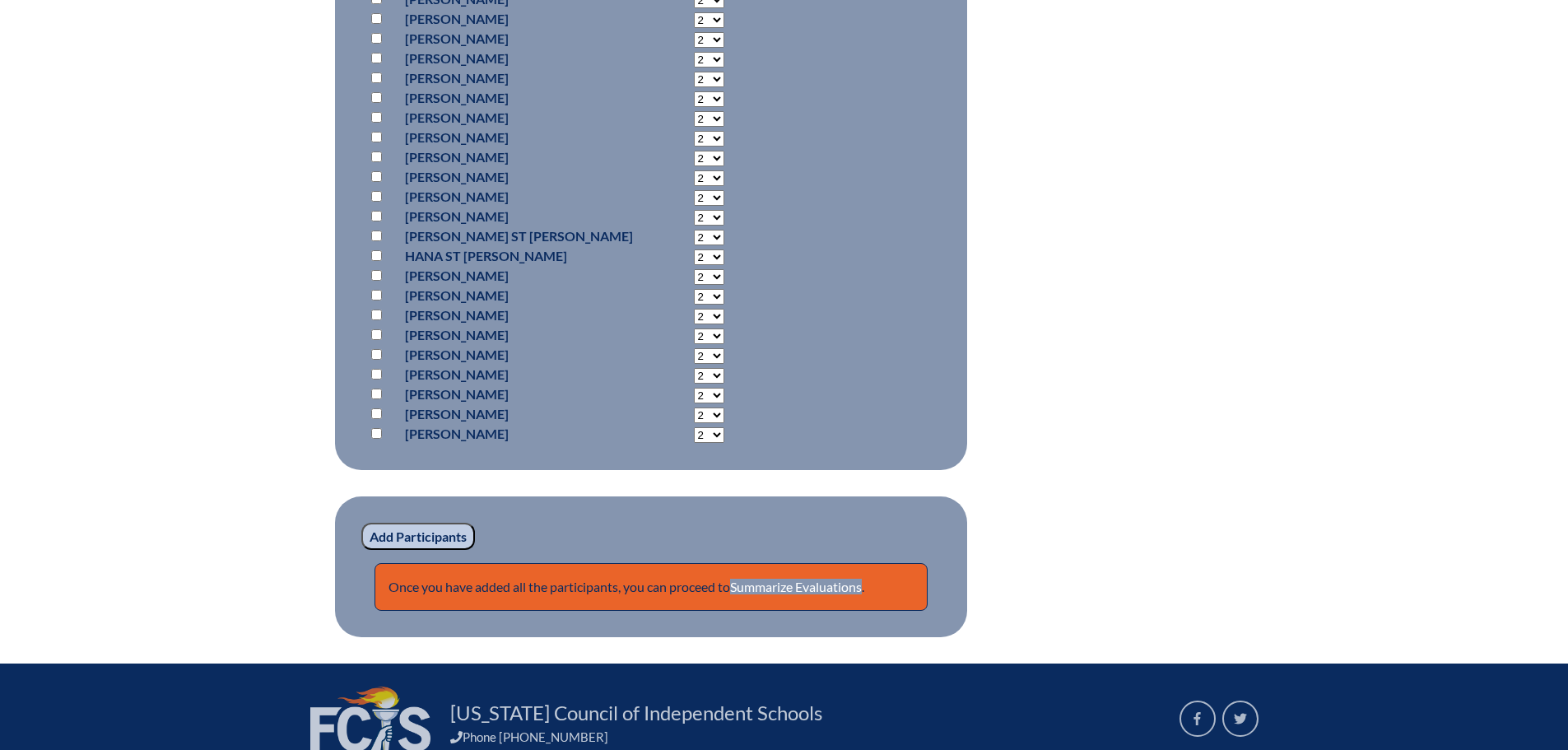
scroll to position [1639, 0]
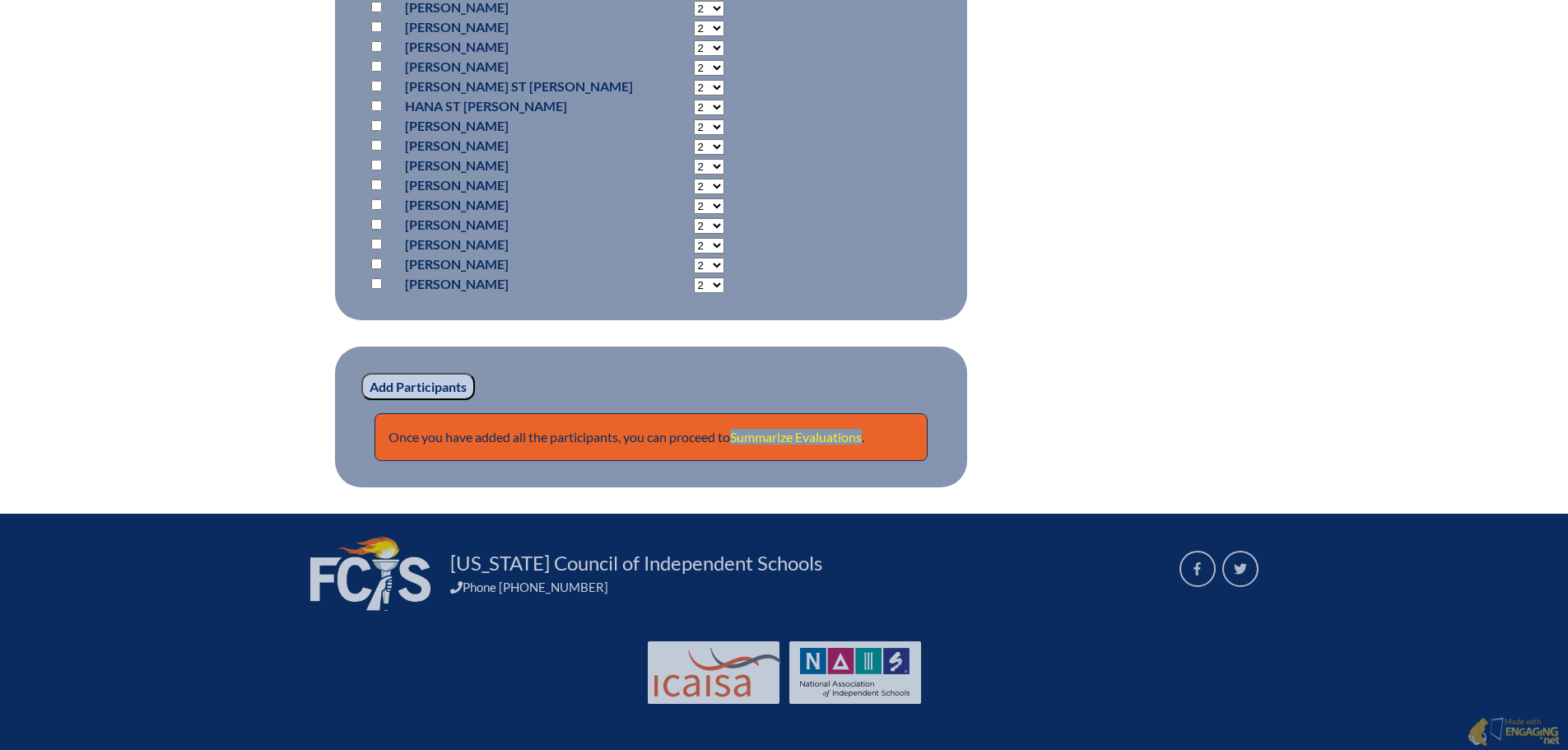
click at [824, 435] on link "Summarize Evaluations" at bounding box center [796, 437] width 131 height 16
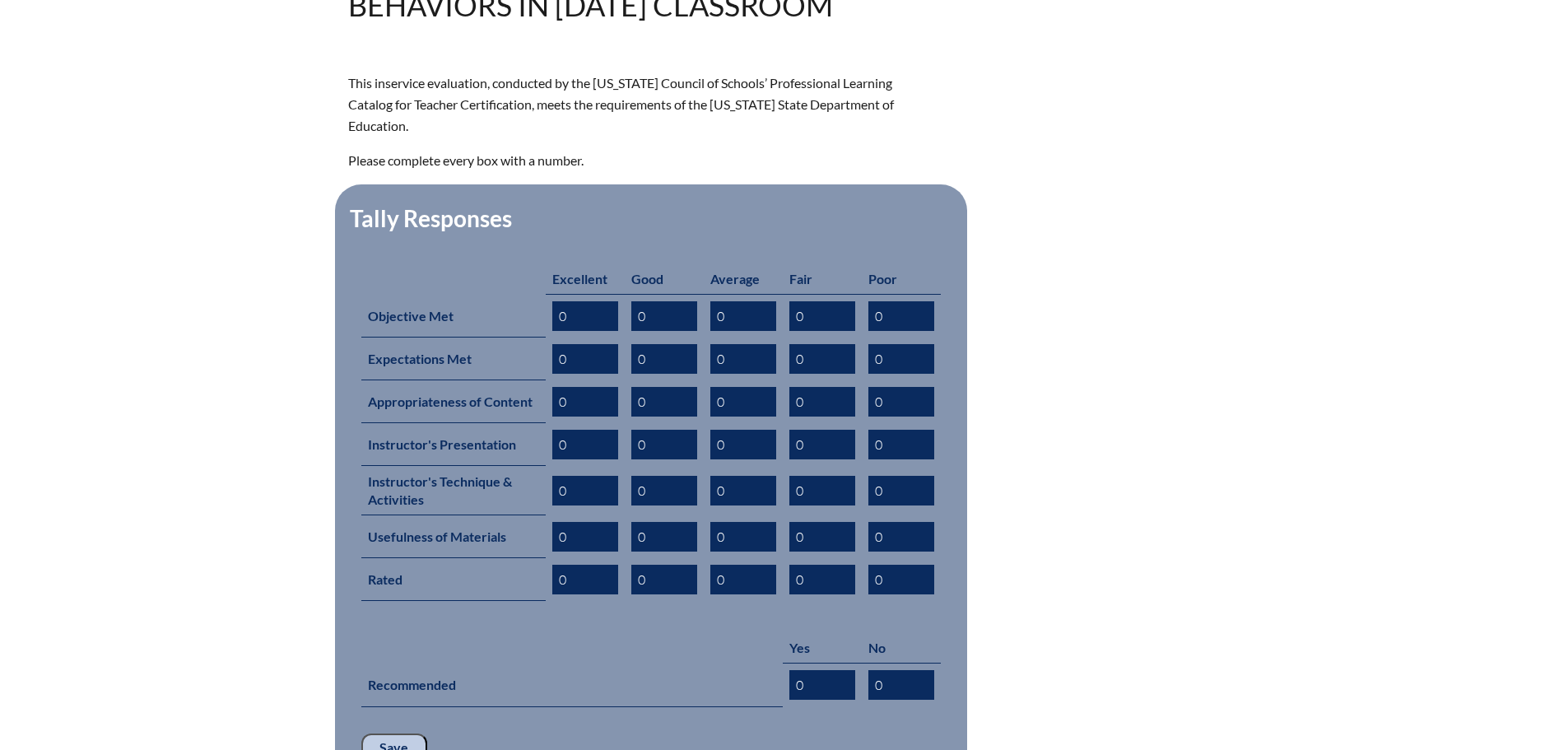
scroll to position [852, 0]
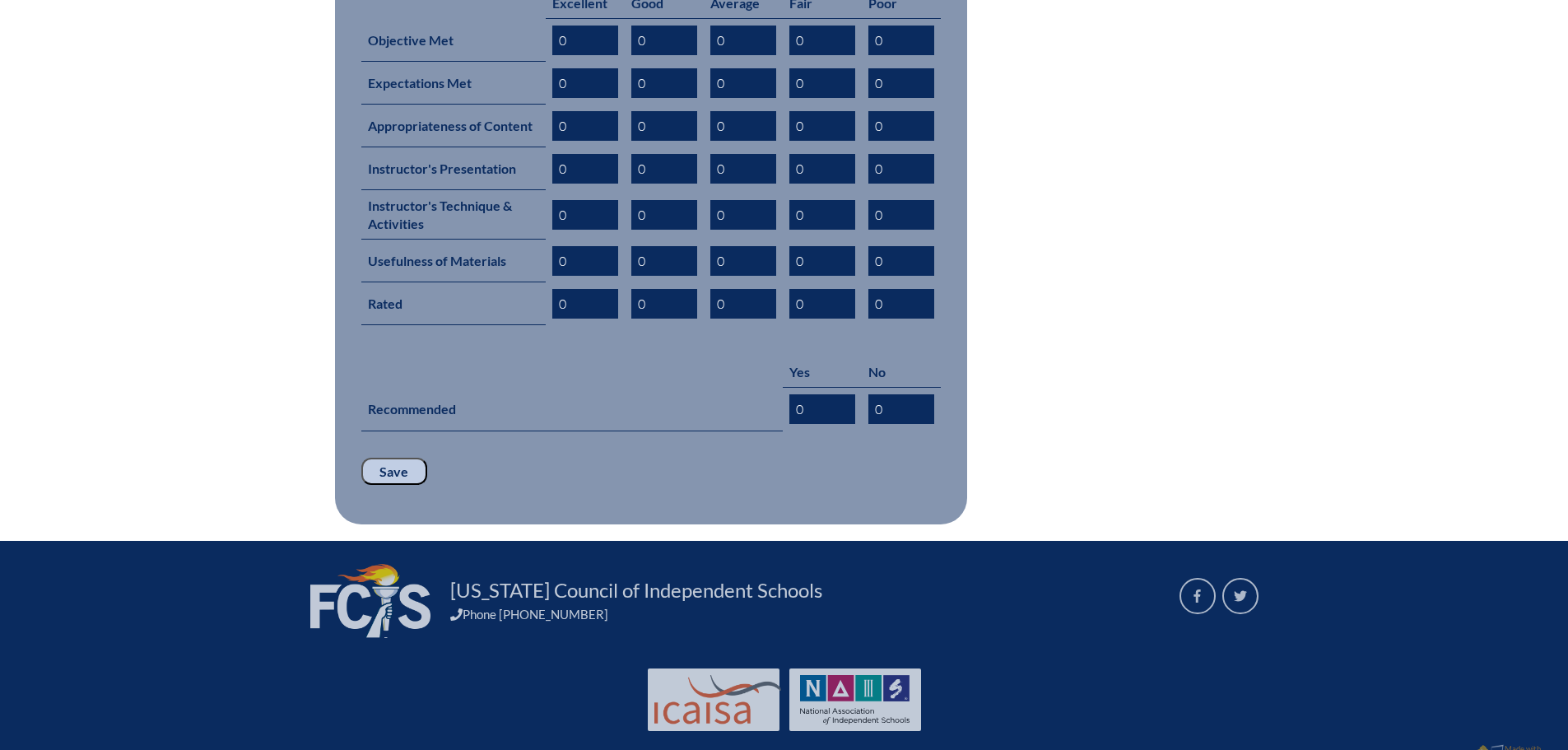
click at [402, 458] on input "Save" at bounding box center [395, 471] width 66 height 28
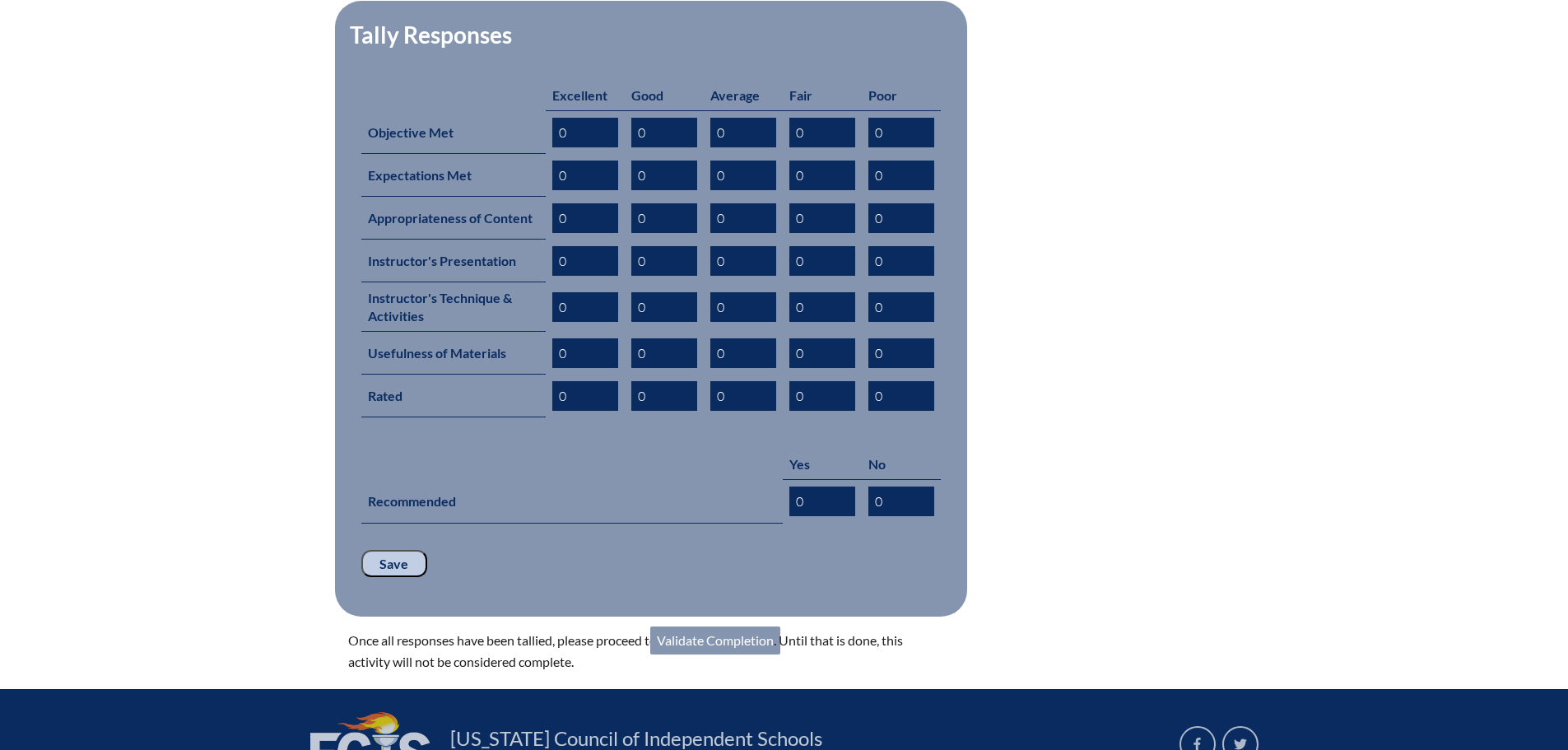
scroll to position [908, 0]
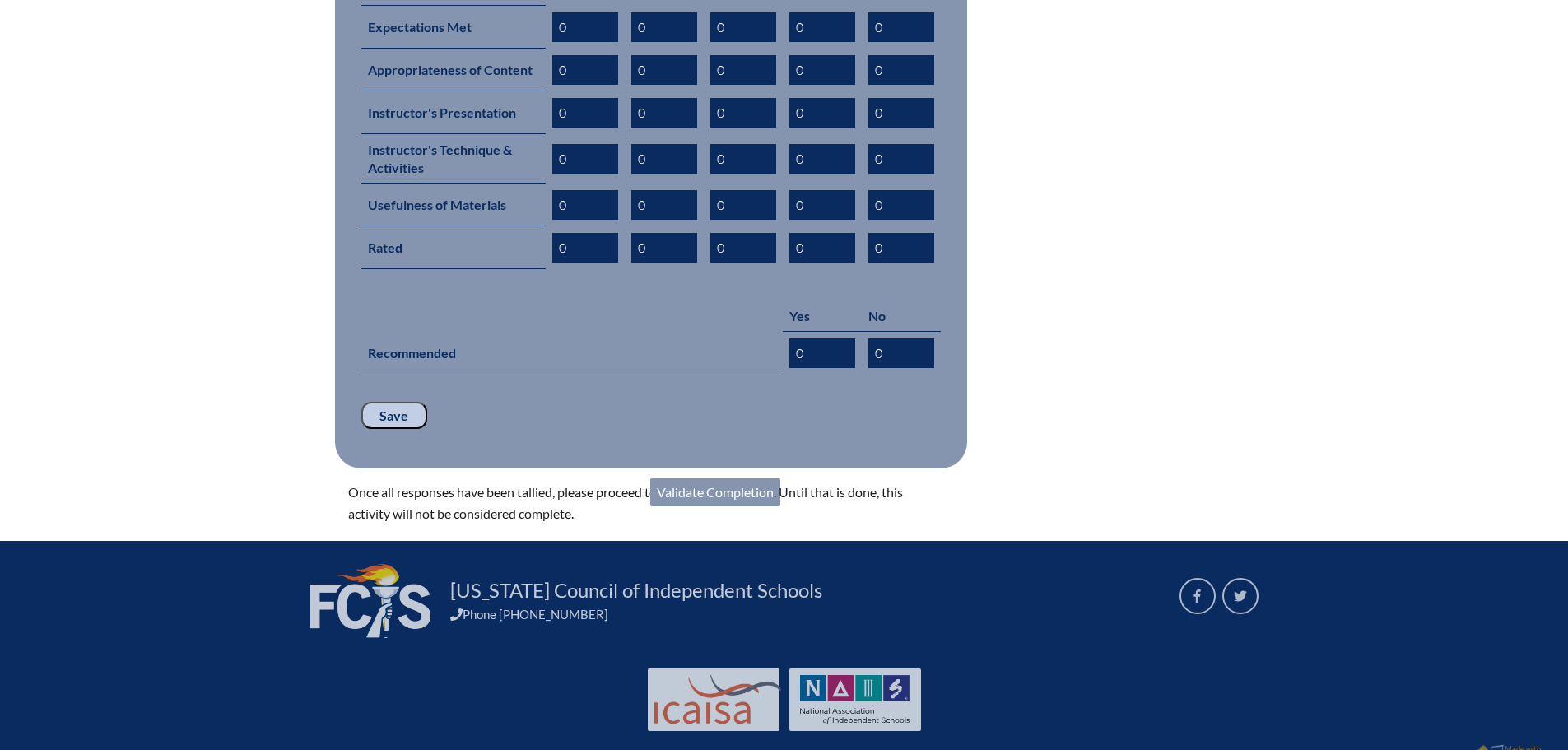
click at [755, 479] on link "Validate Completion" at bounding box center [715, 492] width 130 height 28
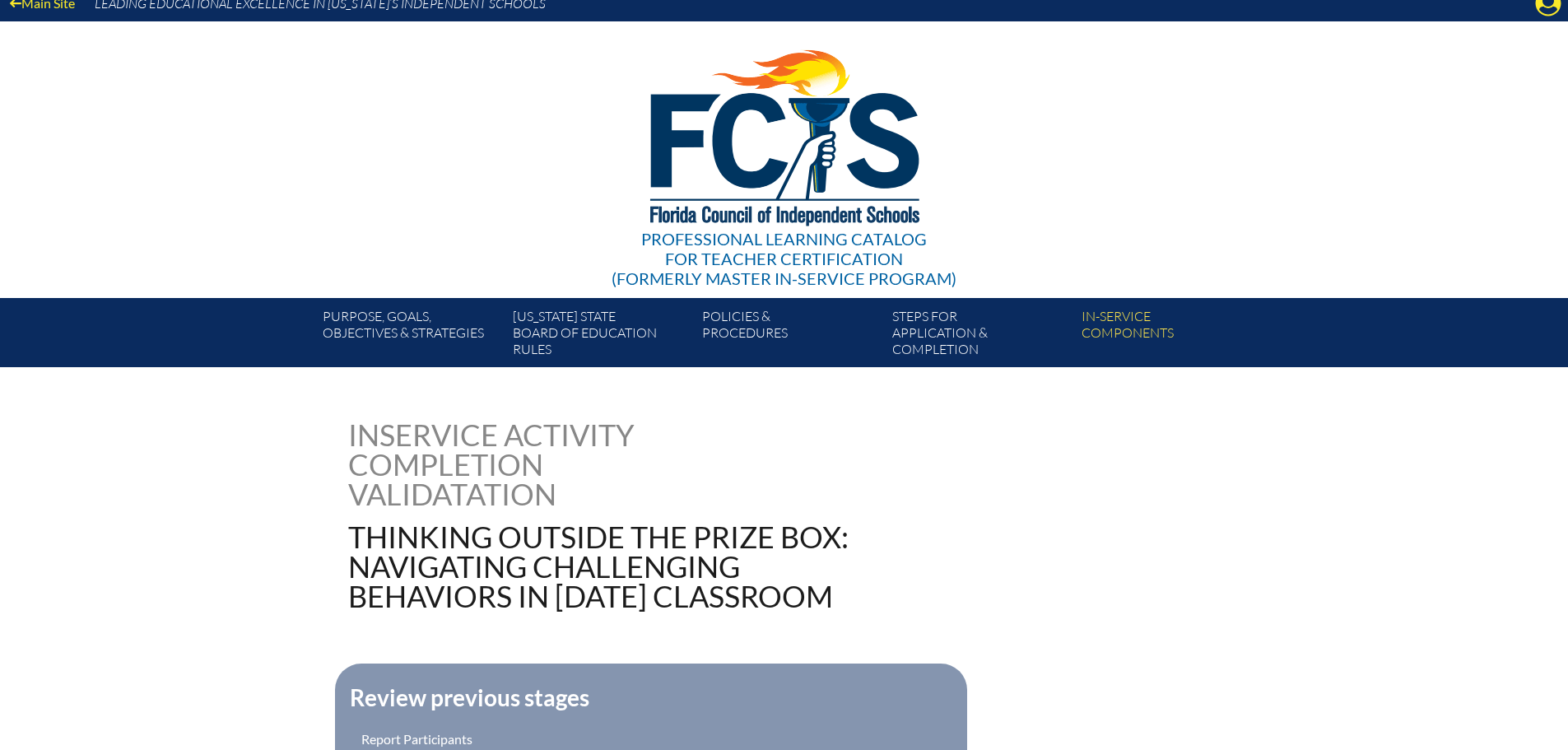
scroll to position [456, 0]
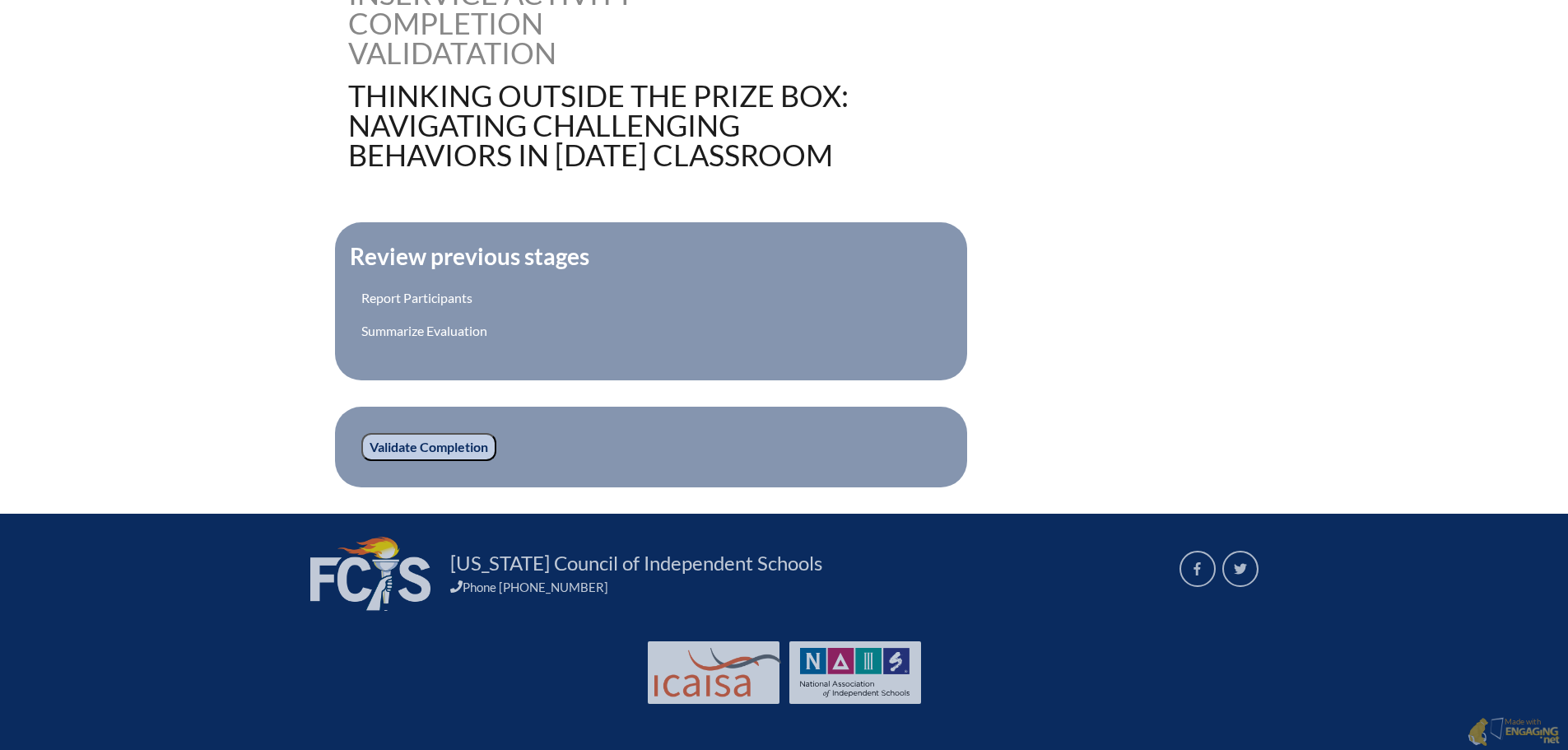
click at [466, 438] on input "Validate Completion" at bounding box center [429, 446] width 135 height 28
